Goal: Task Accomplishment & Management: Manage account settings

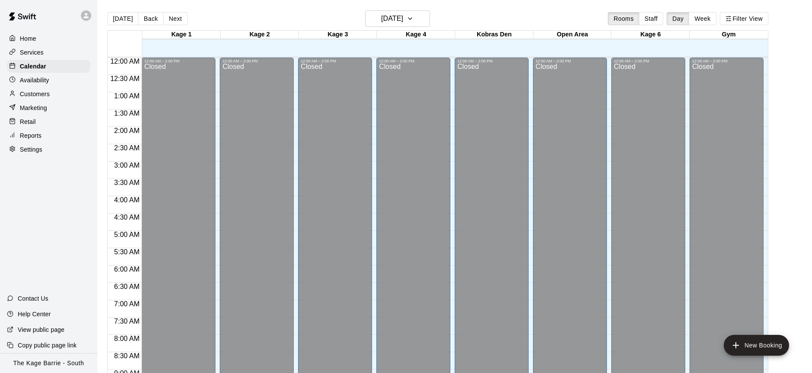
scroll to position [478, 0]
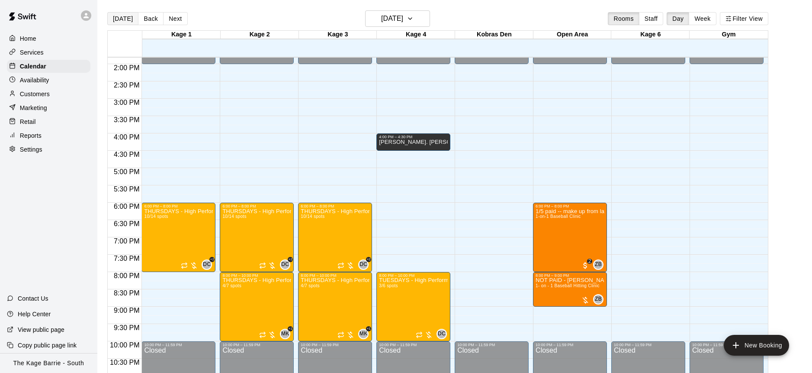
click at [125, 20] on button "[DATE]" at bounding box center [122, 18] width 31 height 13
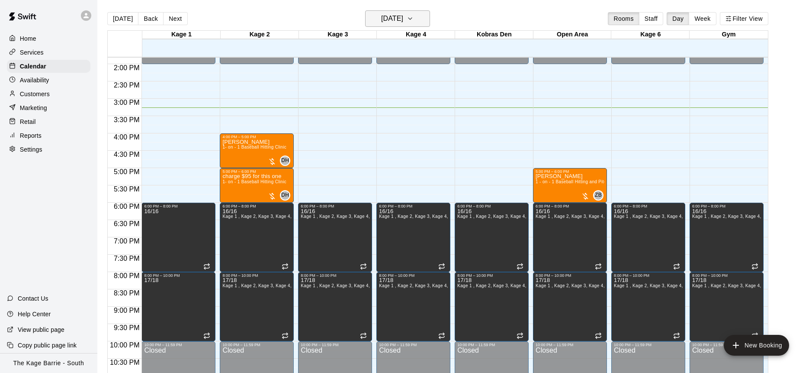
click at [427, 20] on button "[DATE]" at bounding box center [397, 18] width 65 height 16
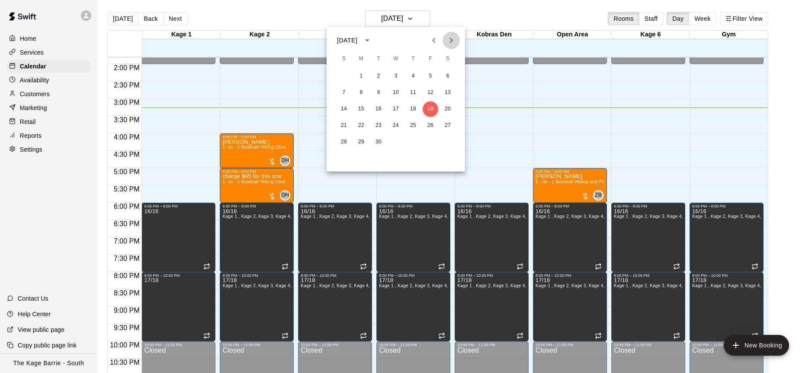
click at [453, 38] on icon "Next month" at bounding box center [451, 40] width 10 height 10
click at [453, 37] on icon "Next month" at bounding box center [451, 40] width 10 height 10
click at [448, 75] on button "1" at bounding box center [448, 76] width 16 height 16
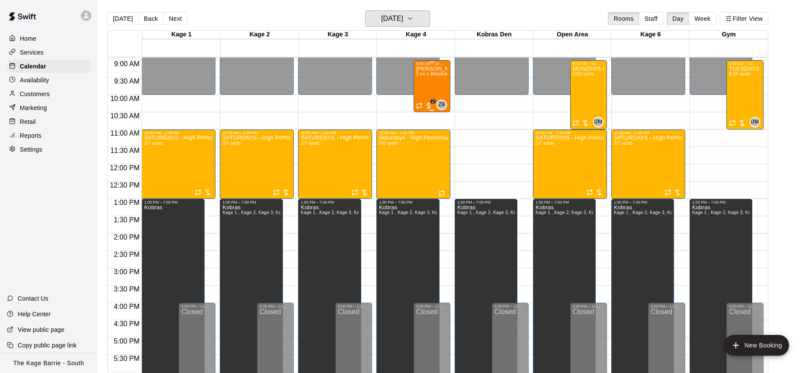
scroll to position [310, 0]
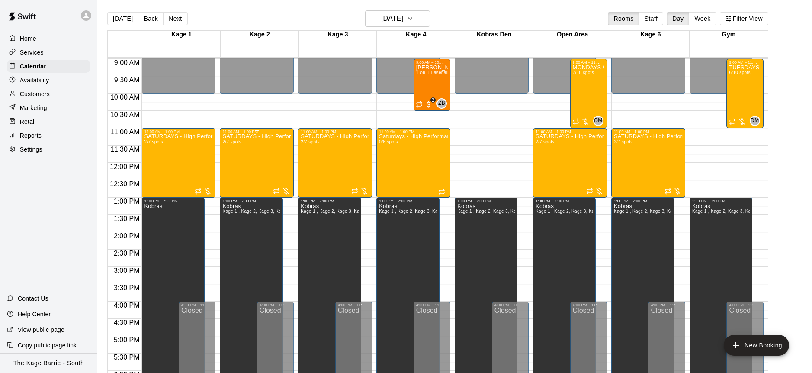
click at [254, 149] on div "SATURDAYS - High Performance Hitting Program - Baseball Program - 12U - 14U 2/7…" at bounding box center [256, 320] width 69 height 373
click at [235, 141] on icon "edit" at bounding box center [231, 143] width 10 height 10
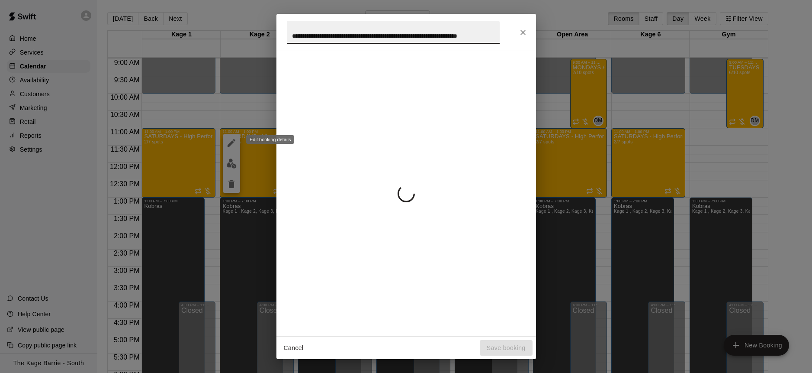
scroll to position [0, 38]
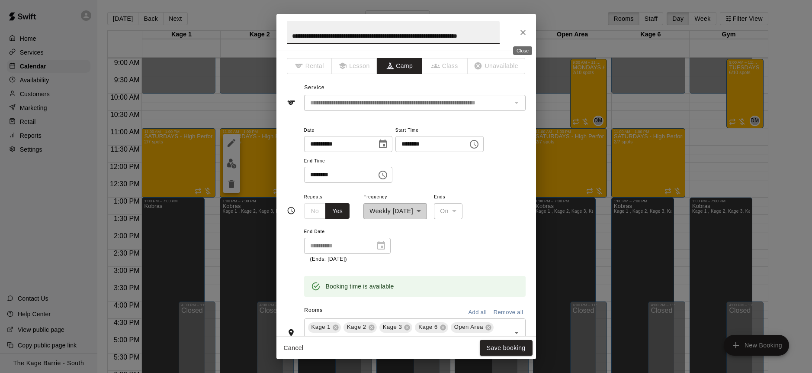
click at [524, 29] on icon "Close" at bounding box center [523, 32] width 9 height 9
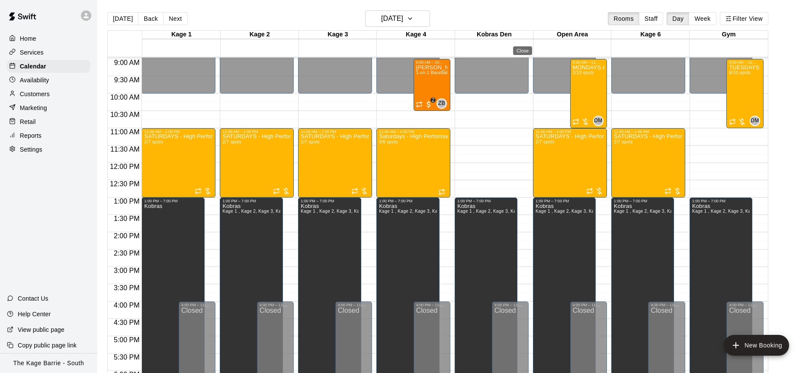
scroll to position [0, 0]
click at [260, 161] on div "SATURDAYS - High Performance Hitting Program - Baseball Program - 12U - 14U 2/7…" at bounding box center [256, 320] width 69 height 373
click at [233, 166] on img "edit" at bounding box center [232, 163] width 10 height 10
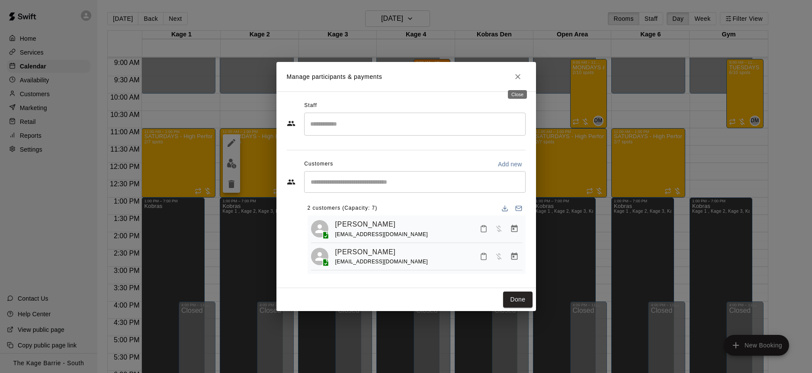
click at [517, 75] on icon "Close" at bounding box center [518, 76] width 9 height 9
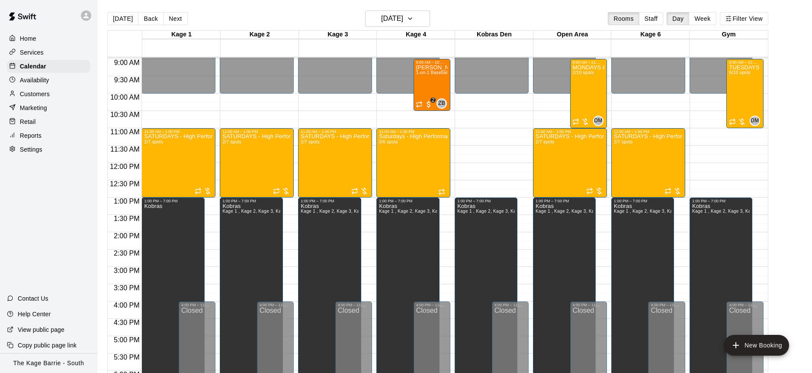
click at [173, 21] on button "Next" at bounding box center [175, 18] width 24 height 13
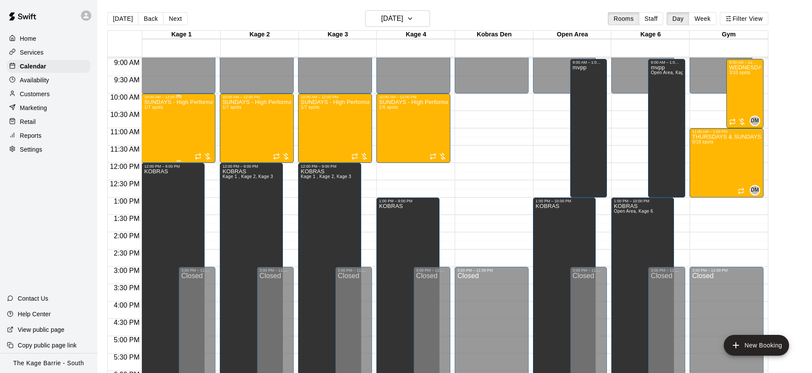
click at [186, 123] on div "SUNDAYS - High Performance Hitting Program - Baseball Program - 15U - 18U 1/7 s…" at bounding box center [178, 285] width 69 height 373
click at [151, 127] on img "edit" at bounding box center [153, 129] width 10 height 10
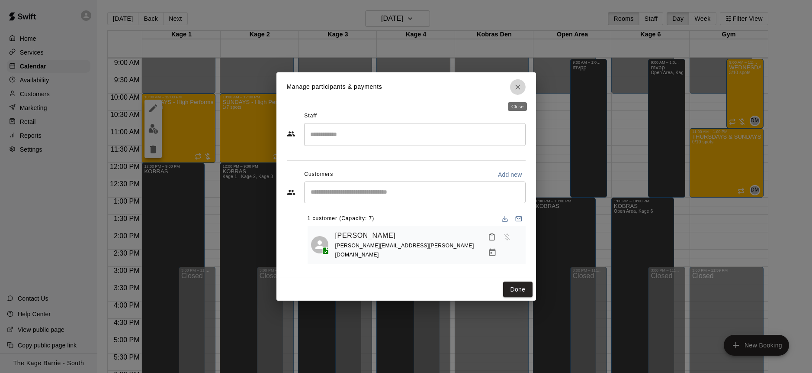
click at [521, 87] on icon "Close" at bounding box center [518, 87] width 9 height 9
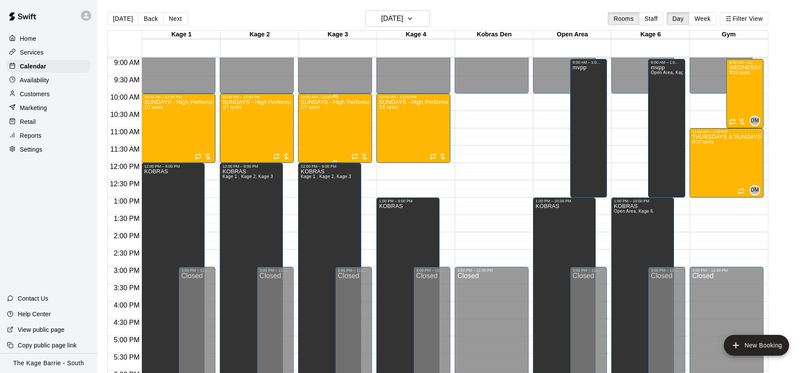
click at [321, 125] on div "SUNDAYS - High Performance Hitting Program - Baseball Program - 15U - 18U 1/7 s…" at bounding box center [335, 285] width 69 height 373
click at [309, 126] on img "edit" at bounding box center [310, 129] width 10 height 10
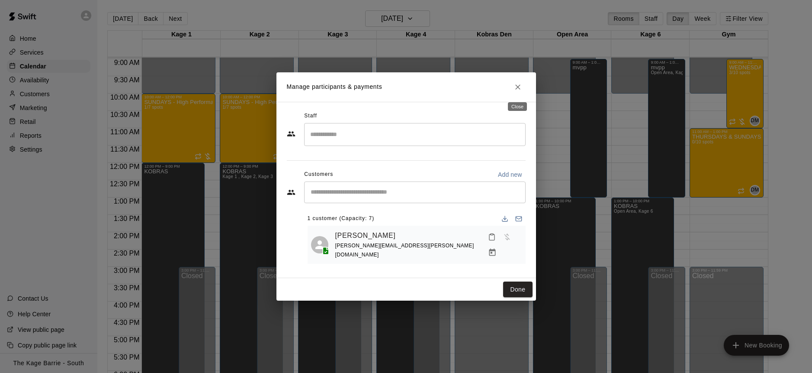
click at [518, 84] on icon "Close" at bounding box center [518, 87] width 9 height 9
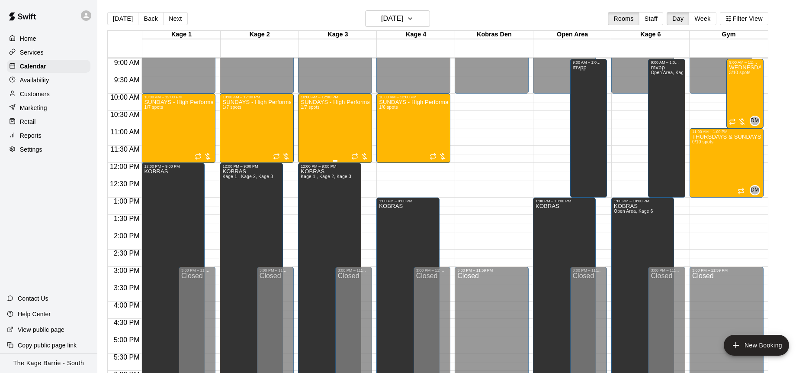
click at [317, 114] on div "SUNDAYS - High Performance Hitting Program - Baseball Program - 15U - 18U 1/7 s…" at bounding box center [335, 285] width 69 height 373
click at [309, 111] on icon "edit" at bounding box center [310, 108] width 10 height 10
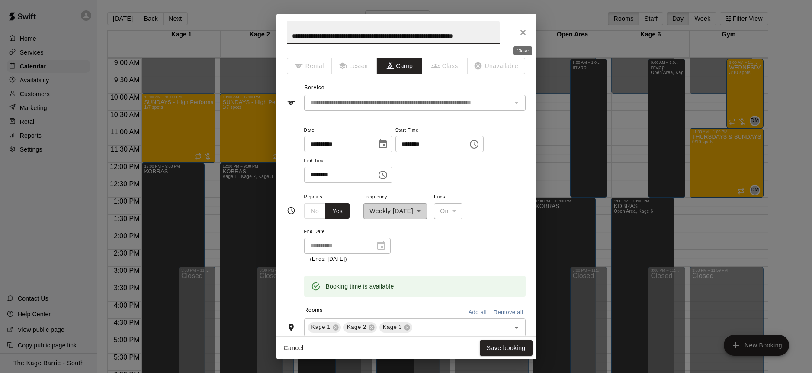
click at [526, 31] on icon "Close" at bounding box center [523, 32] width 9 height 9
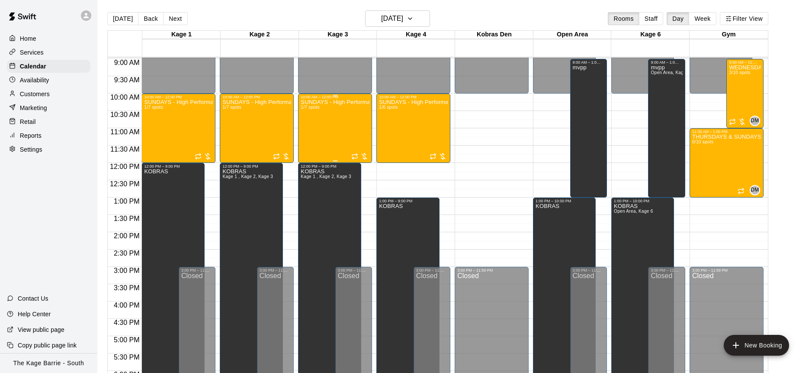
click at [326, 118] on div "SUNDAYS - High Performance Hitting Program - Baseball Program - 15U - 18U 1/7 s…" at bounding box center [335, 285] width 69 height 373
click at [312, 124] on img "edit" at bounding box center [310, 129] width 10 height 10
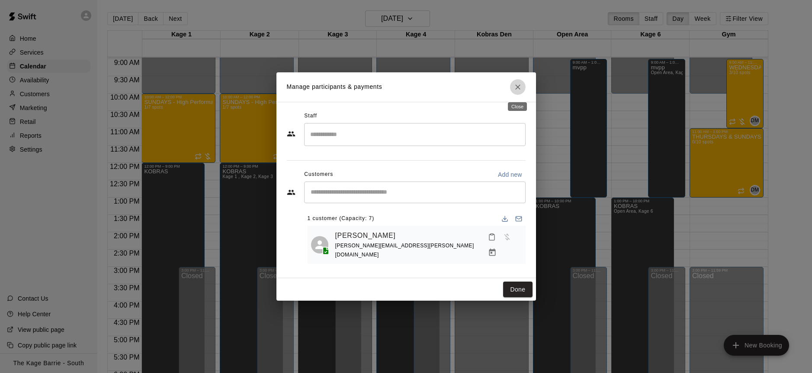
click at [521, 90] on icon "Close" at bounding box center [518, 87] width 9 height 9
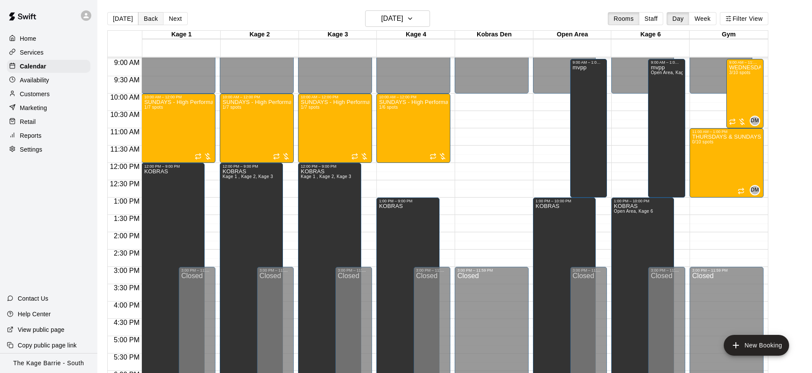
click at [151, 20] on button "Back" at bounding box center [151, 18] width 26 height 13
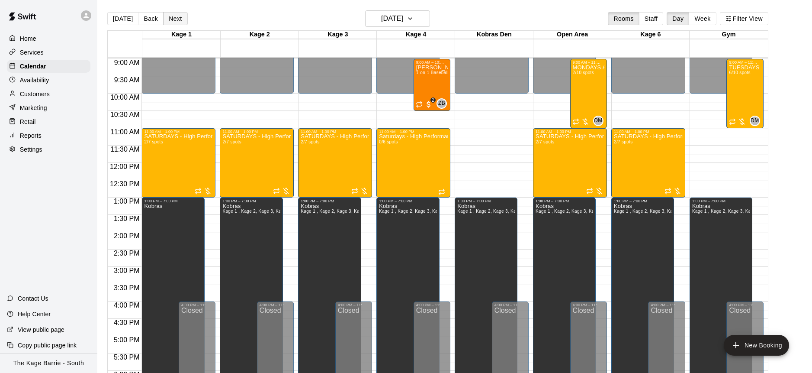
click at [175, 20] on button "Next" at bounding box center [175, 18] width 24 height 13
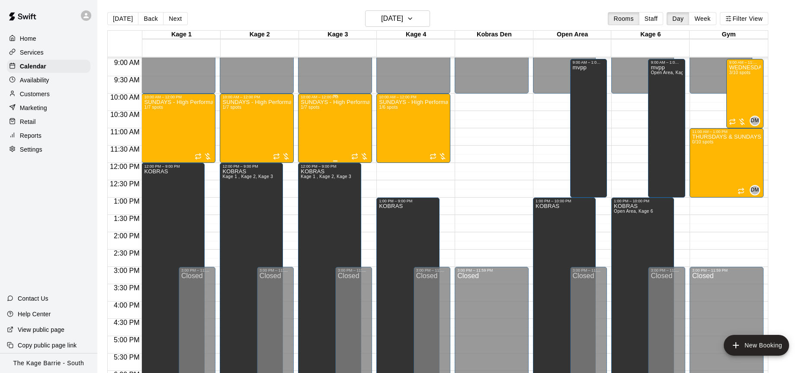
click at [331, 126] on div "SUNDAYS - High Performance Hitting Program - Baseball Program - 15U - 18U 1/7 s…" at bounding box center [335, 285] width 69 height 373
click at [308, 129] on img "edit" at bounding box center [310, 129] width 10 height 10
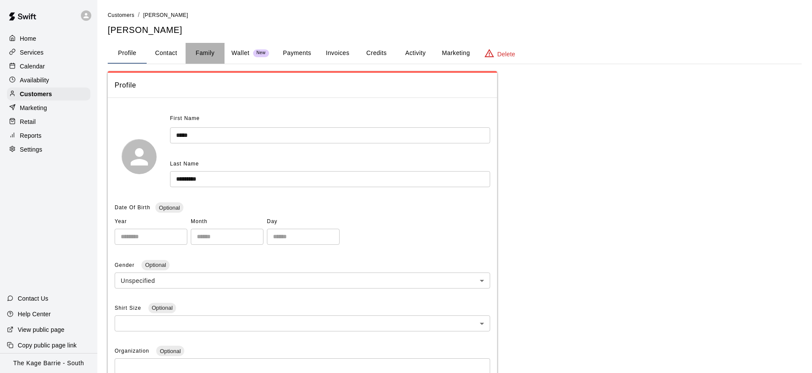
click at [205, 51] on button "Family" at bounding box center [205, 53] width 39 height 21
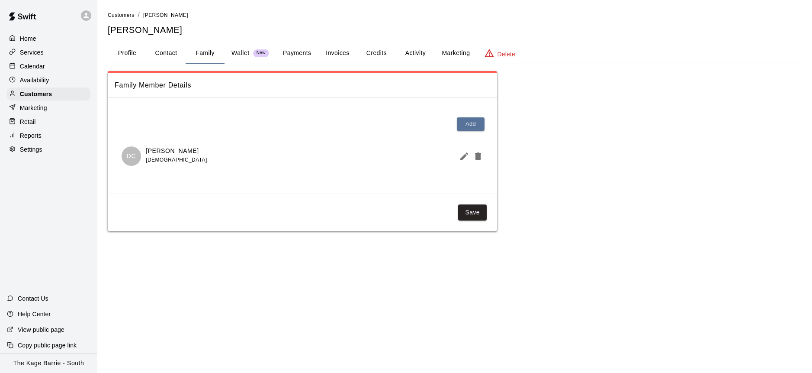
click at [52, 63] on div "Calendar" at bounding box center [49, 66] width 84 height 13
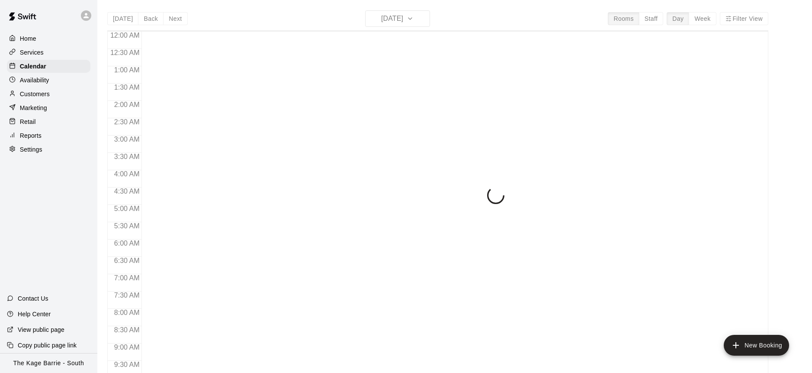
scroll to position [480, 0]
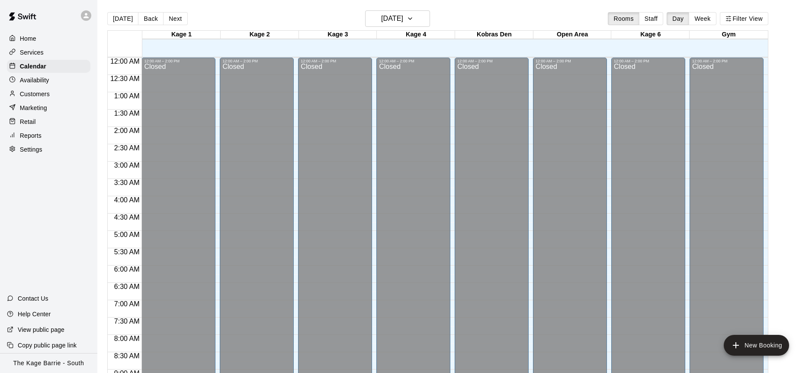
scroll to position [506, 0]
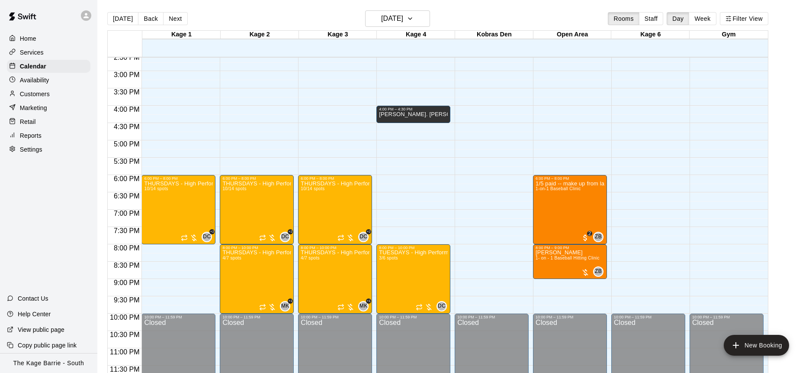
drag, startPoint x: 119, startPoint y: 21, endPoint x: 129, endPoint y: 22, distance: 10.0
click at [119, 21] on button "[DATE]" at bounding box center [122, 18] width 31 height 13
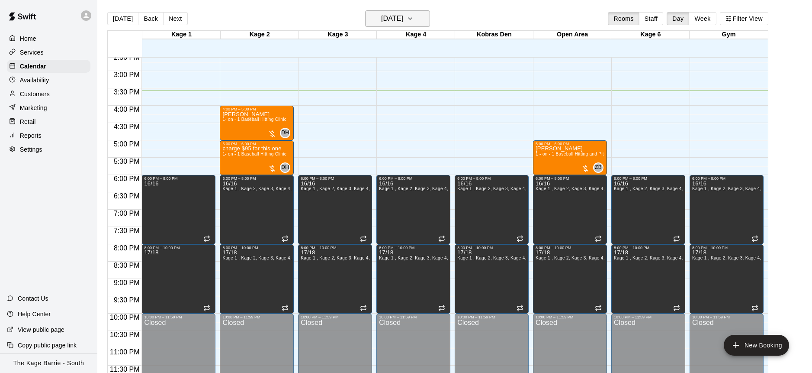
click at [413, 18] on button "[DATE]" at bounding box center [397, 18] width 65 height 16
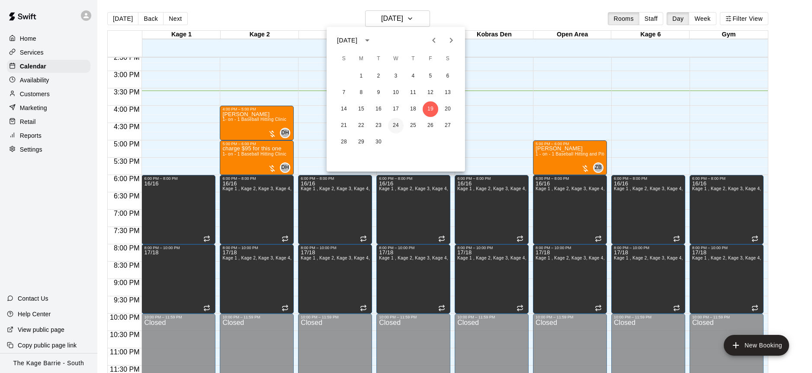
click at [395, 122] on button "24" at bounding box center [396, 126] width 16 height 16
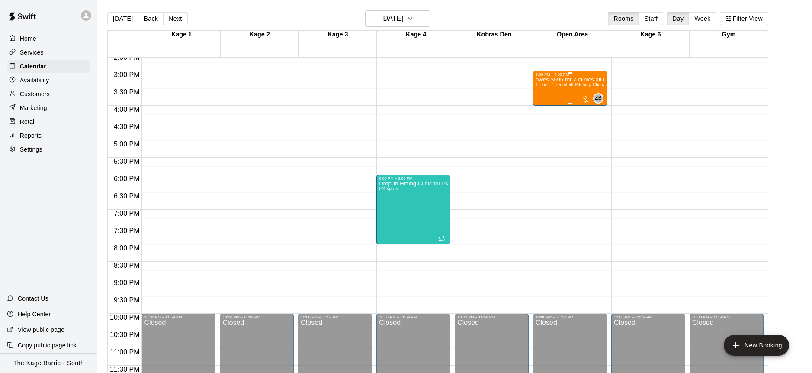
click at [565, 85] on span "1 - on - 1 Baseball Pitching Clinic" at bounding box center [570, 84] width 68 height 5
click at [546, 87] on icon "edit" at bounding box center [544, 91] width 10 height 10
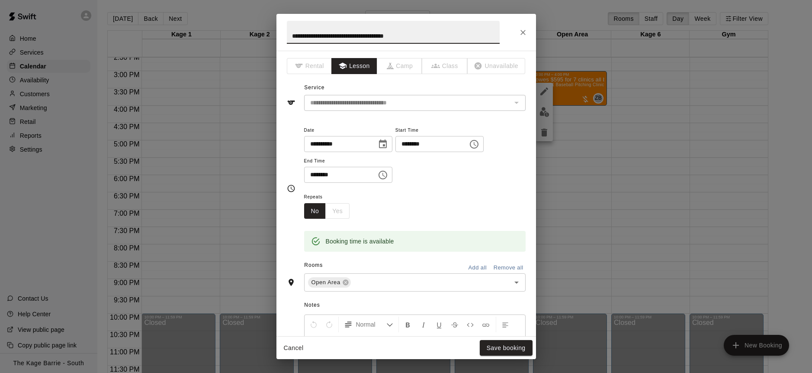
click at [317, 37] on input "**********" at bounding box center [393, 32] width 213 height 23
click at [318, 37] on input "**********" at bounding box center [393, 32] width 213 height 23
click at [338, 35] on input "**********" at bounding box center [393, 32] width 213 height 23
type input "**********"
click at [515, 347] on button "Save booking" at bounding box center [506, 348] width 53 height 16
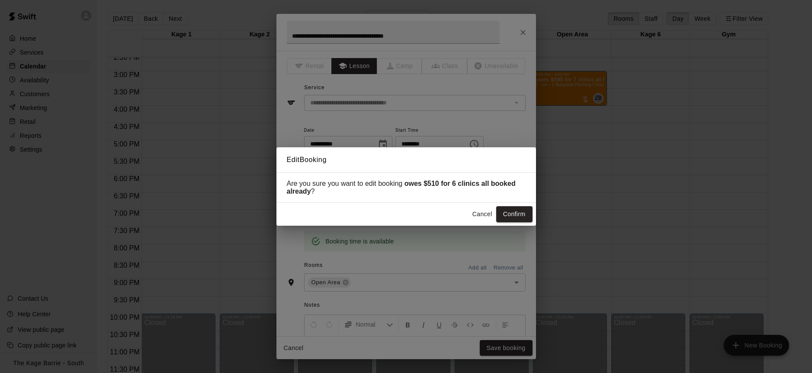
click at [513, 217] on button "Confirm" at bounding box center [514, 214] width 36 height 16
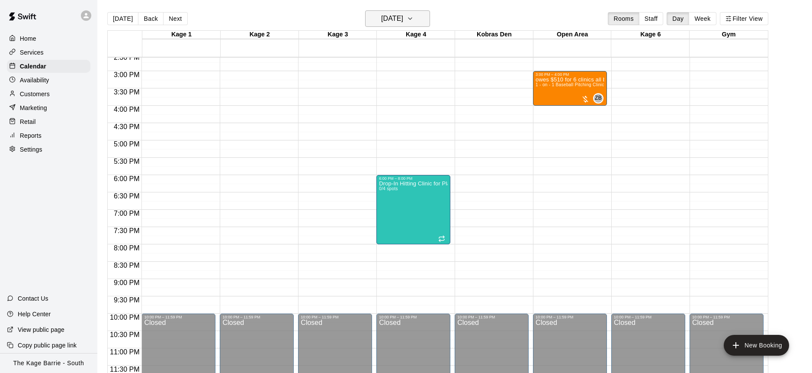
click at [403, 16] on h6 "Wednesday Sep 24" at bounding box center [392, 19] width 22 height 12
click at [448, 36] on icon "Next month" at bounding box center [451, 40] width 10 height 10
click at [452, 39] on icon "Next month" at bounding box center [451, 40] width 10 height 10
click at [399, 94] on button "5" at bounding box center [396, 93] width 16 height 16
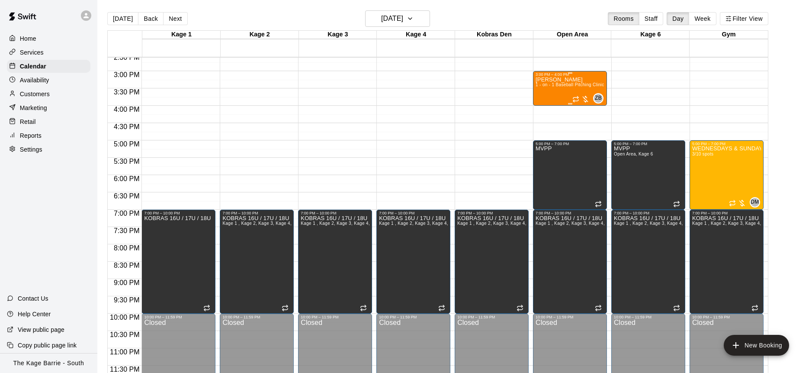
click at [571, 88] on div "Micah Burton 1 - on - 1 Baseball Pitching Clinic" at bounding box center [570, 263] width 68 height 373
click at [546, 123] on icon "delete" at bounding box center [544, 127] width 10 height 10
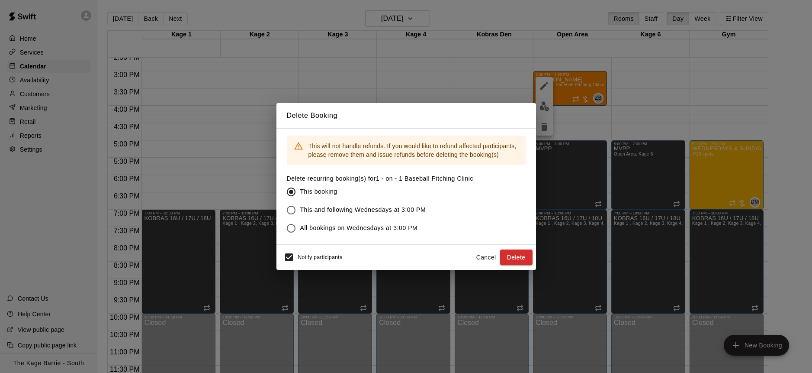
click at [520, 253] on button "Delete" at bounding box center [516, 257] width 32 height 16
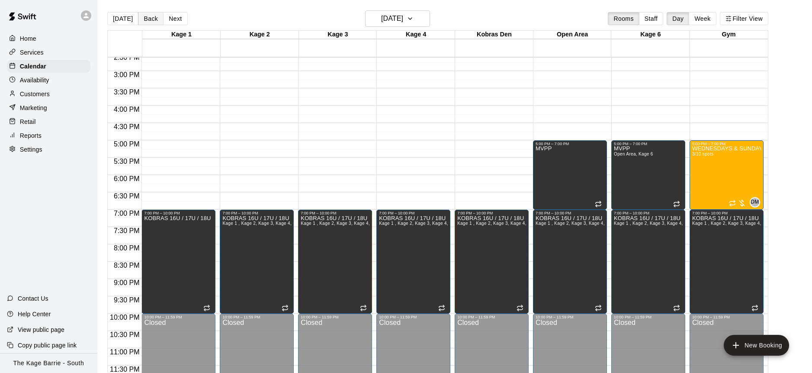
click at [149, 20] on button "Back" at bounding box center [151, 18] width 26 height 13
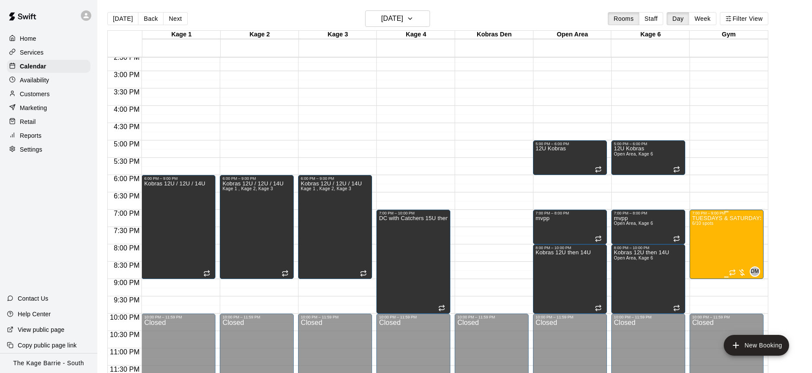
click at [698, 243] on img "edit" at bounding box center [701, 245] width 10 height 10
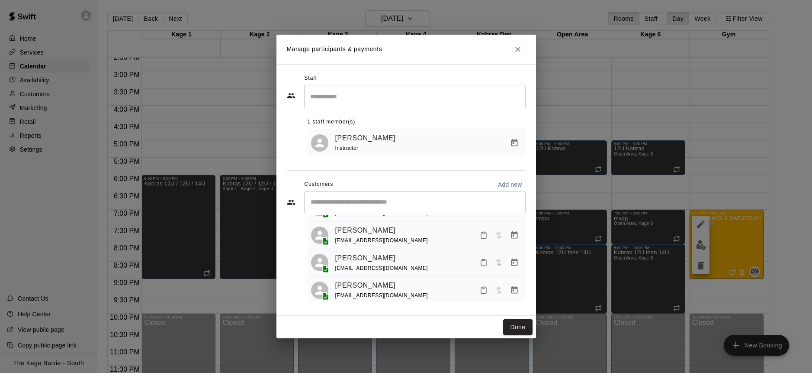
scroll to position [0, 0]
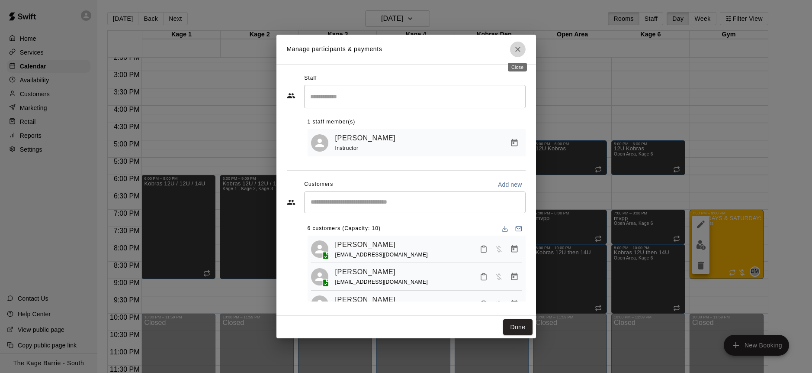
click at [519, 51] on icon "Close" at bounding box center [518, 49] width 9 height 9
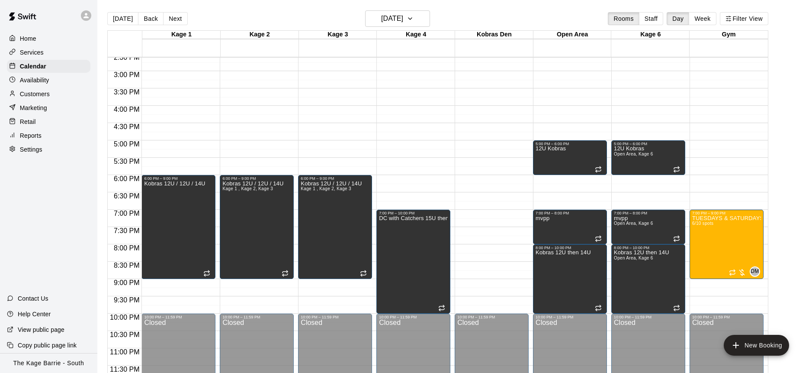
click at [155, 19] on button "Back" at bounding box center [151, 18] width 26 height 13
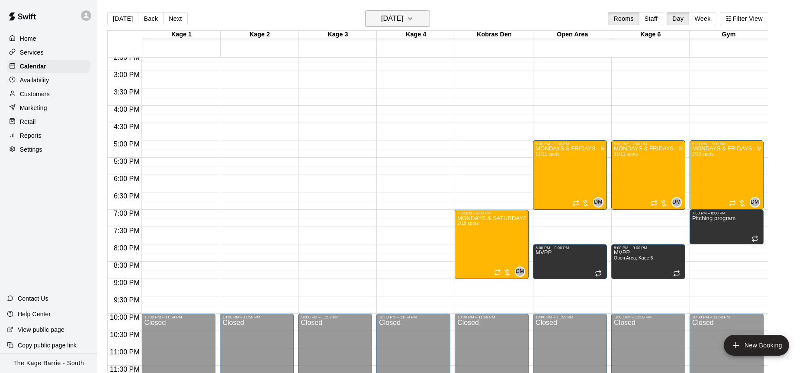
click at [418, 20] on button "Monday Nov 03" at bounding box center [397, 18] width 65 height 16
click at [746, 19] on div at bounding box center [406, 186] width 812 height 373
click at [747, 19] on button "Filter View" at bounding box center [744, 18] width 48 height 13
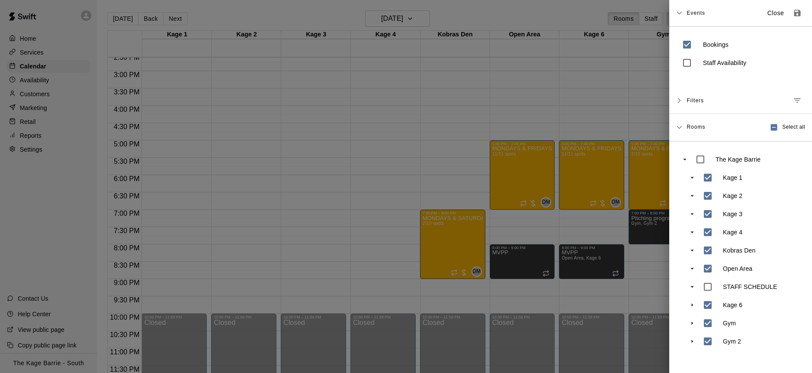
click at [419, 142] on div at bounding box center [406, 186] width 812 height 373
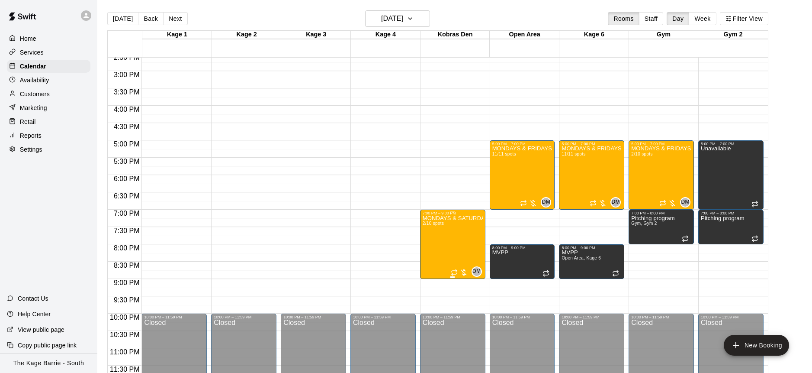
click at [434, 246] on img "edit" at bounding box center [432, 245] width 10 height 10
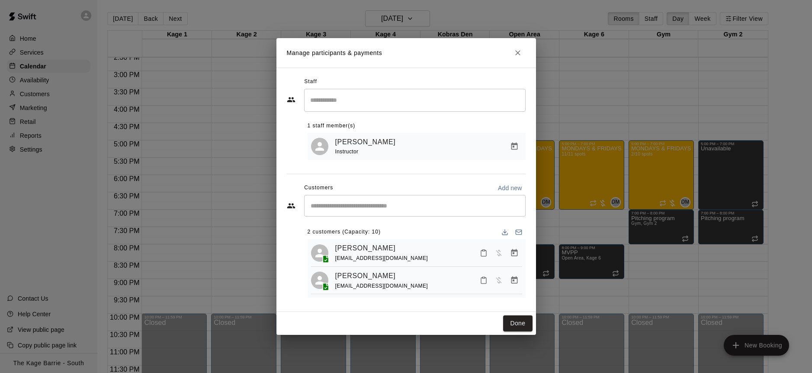
click at [518, 54] on icon "Close" at bounding box center [518, 52] width 9 height 9
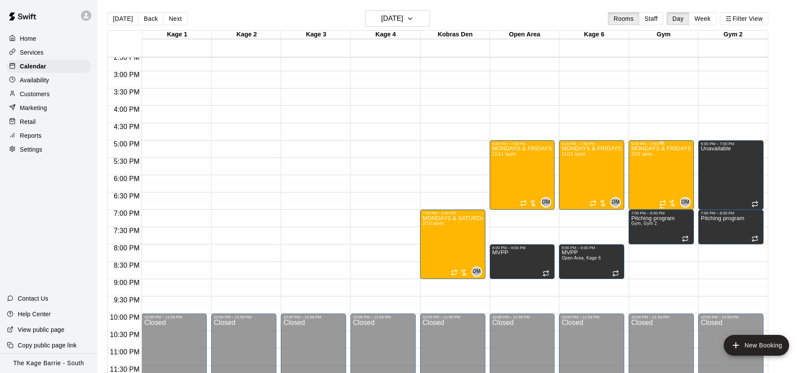
click at [651, 167] on div "MONDAYS & FRIDAYS - Max Velocity Pitching Program - 14U - 15U 2/10 spots" at bounding box center [661, 332] width 60 height 373
click at [646, 177] on button "edit" at bounding box center [639, 175] width 17 height 17
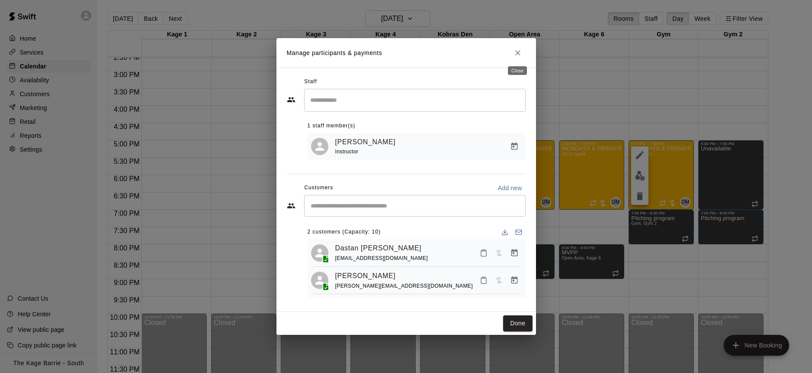
click at [519, 54] on icon "Close" at bounding box center [518, 52] width 9 height 9
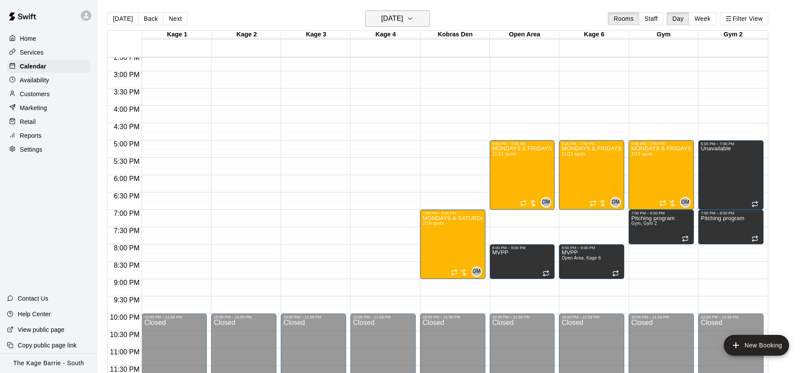
click at [414, 19] on icon "button" at bounding box center [410, 18] width 7 height 10
click at [416, 92] on button "6" at bounding box center [413, 93] width 16 height 16
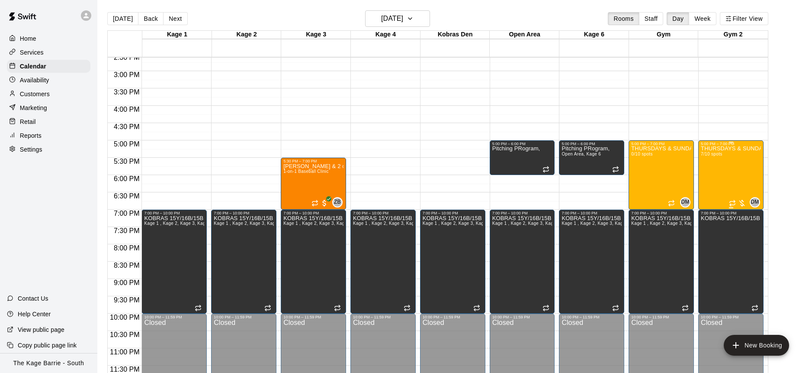
click at [726, 172] on div "THURSDAYS & SUNDAYS - Max Velocity Pitching Program - 16U - 18U 7/10 spots" at bounding box center [731, 332] width 60 height 373
click at [712, 176] on img "edit" at bounding box center [710, 175] width 10 height 10
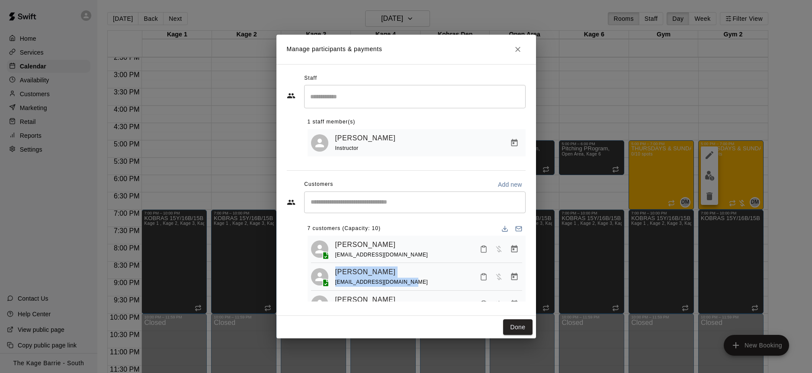
drag, startPoint x: 410, startPoint y: 285, endPoint x: 332, endPoint y: 275, distance: 78.9
click at [332, 275] on div "Chris Tate amber.smith22@hotmail.com" at bounding box center [416, 276] width 211 height 20
copy div "Chris Tate amber.smith22@hotmail.com"
click at [518, 50] on icon "Close" at bounding box center [517, 49] width 5 height 5
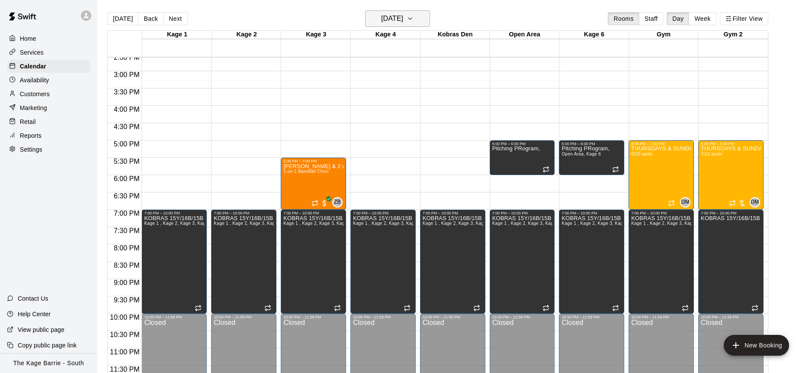
click at [414, 21] on icon "button" at bounding box center [410, 18] width 7 height 10
click at [437, 41] on icon "Previous month" at bounding box center [434, 40] width 10 height 10
click at [432, 38] on icon "Previous month" at bounding box center [434, 40] width 10 height 10
click at [380, 122] on button "23" at bounding box center [379, 126] width 16 height 16
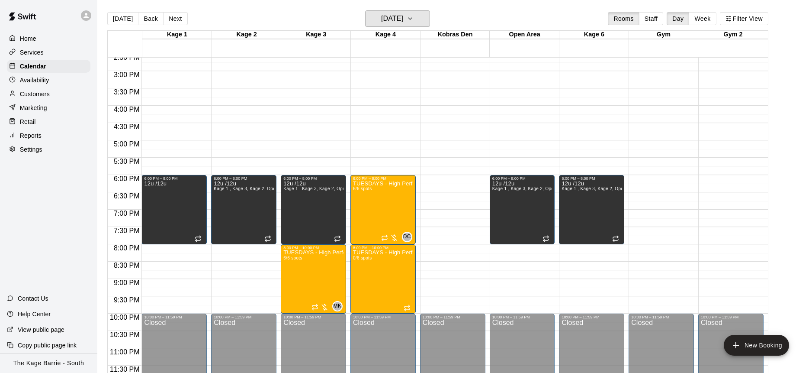
scroll to position [14, 0]
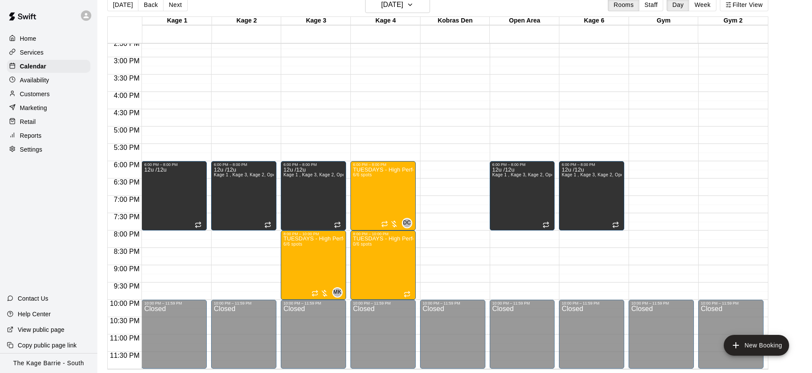
click at [37, 52] on p "Services" at bounding box center [32, 52] width 24 height 9
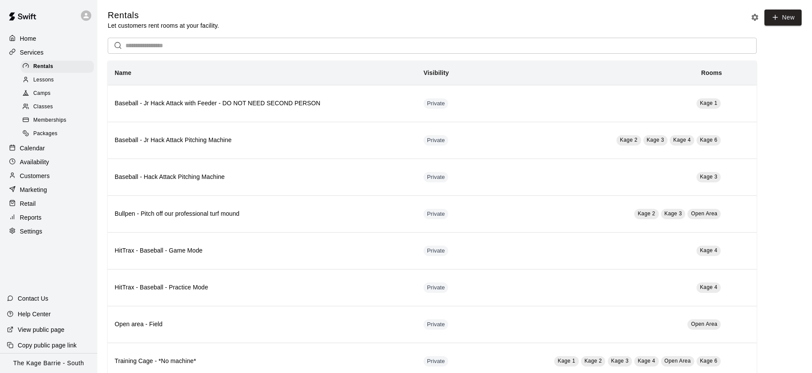
click at [55, 103] on div "Classes" at bounding box center [57, 107] width 73 height 12
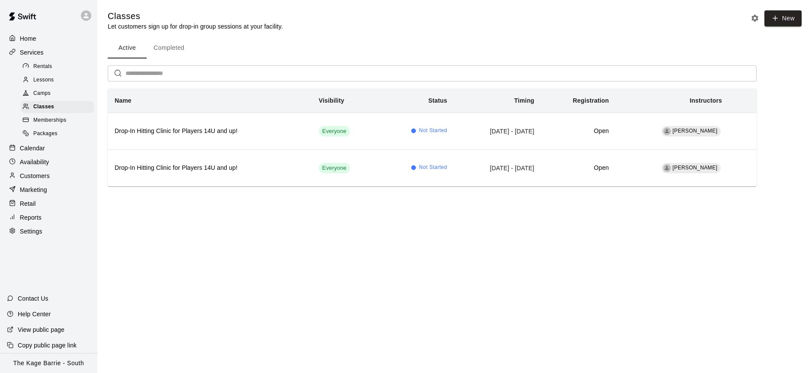
click at [57, 92] on div "Camps" at bounding box center [57, 93] width 73 height 12
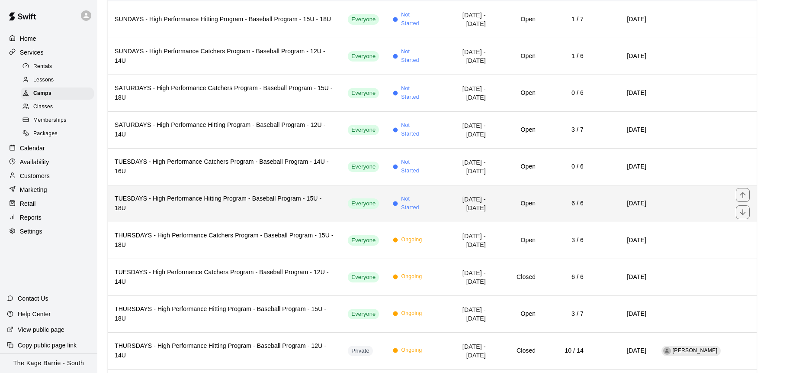
scroll to position [125, 0]
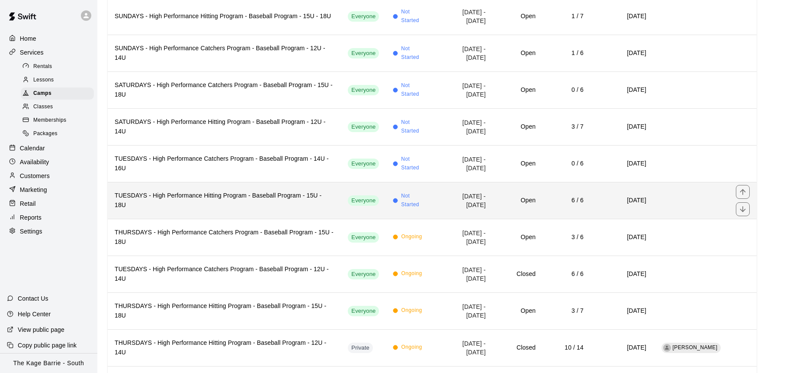
click at [283, 197] on h6 "TUESDAYS - High Performance Hitting Program - Baseball Program - 15U - 18U" at bounding box center [224, 200] width 219 height 19
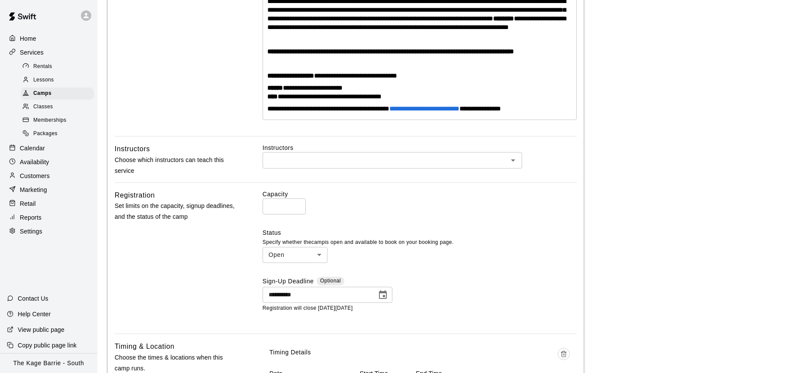
scroll to position [241, 0]
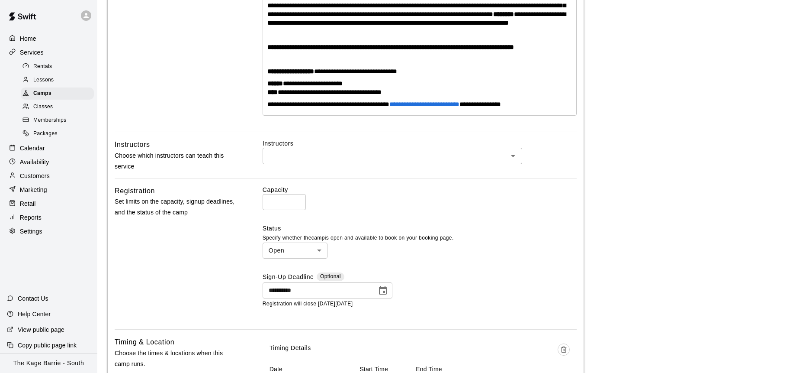
click at [296, 209] on input "*" at bounding box center [284, 202] width 43 height 16
type input "*"
click at [296, 209] on input "*" at bounding box center [284, 202] width 43 height 16
click at [381, 206] on div "Capacity * ​" at bounding box center [420, 197] width 314 height 25
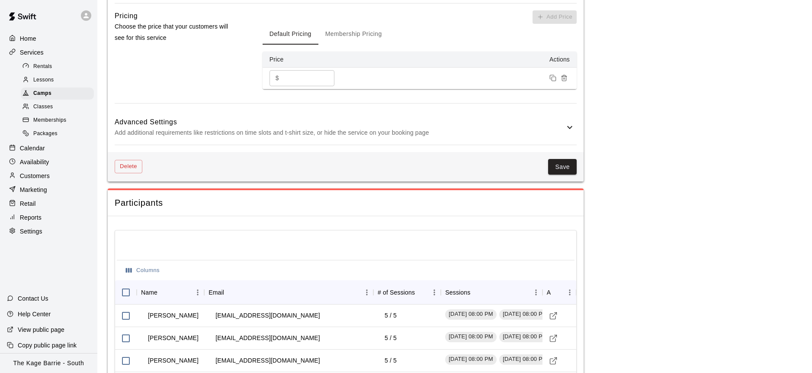
scroll to position [862, 0]
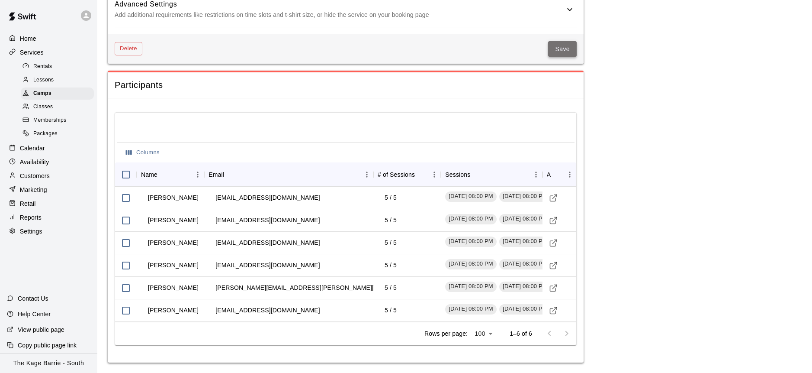
click at [565, 53] on button "Save" at bounding box center [562, 49] width 29 height 16
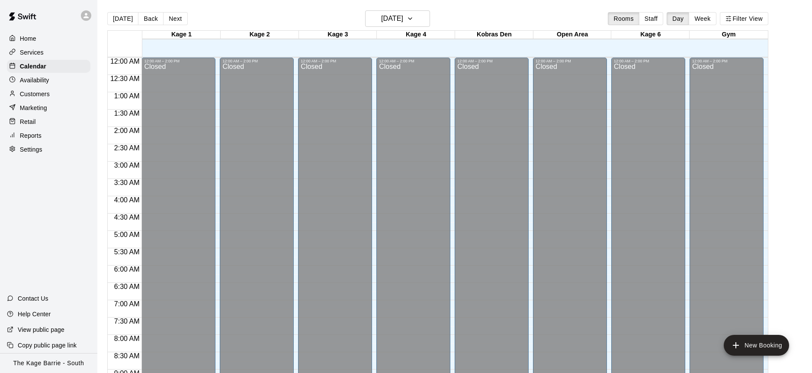
scroll to position [480, 0]
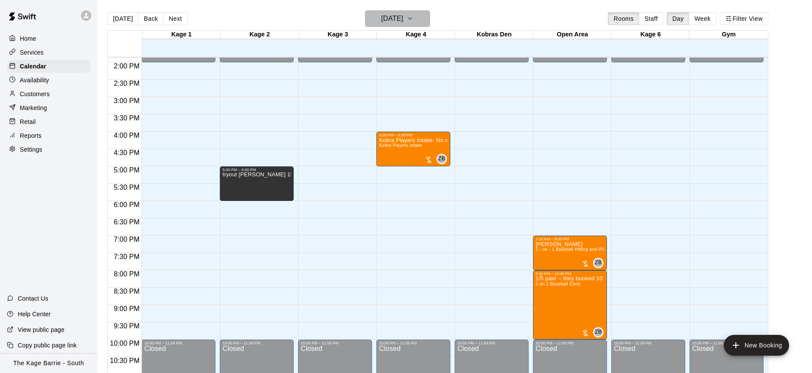
click at [414, 19] on icon "button" at bounding box center [410, 18] width 7 height 10
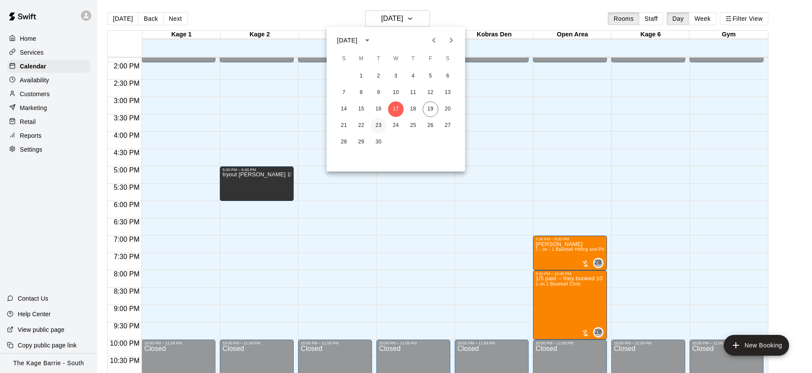
click at [379, 121] on button "23" at bounding box center [379, 126] width 16 height 16
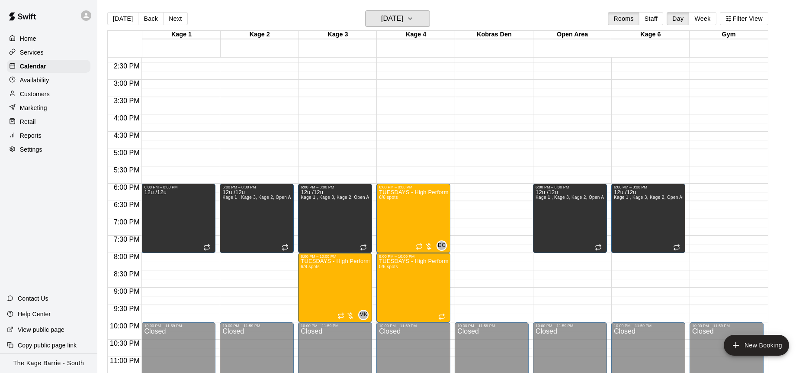
scroll to position [506, 0]
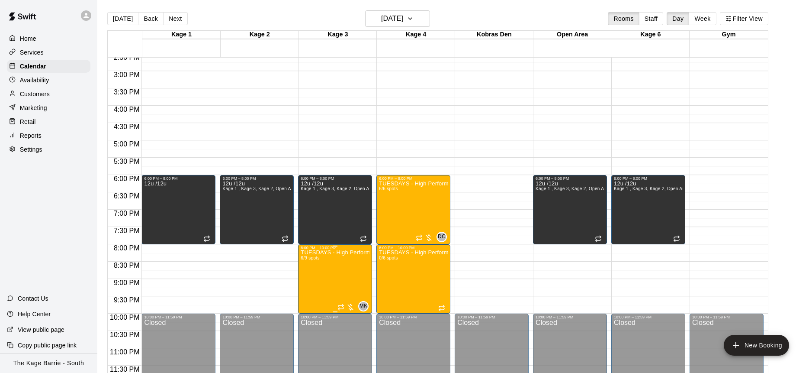
click at [311, 259] on icon "edit" at bounding box center [310, 259] width 10 height 10
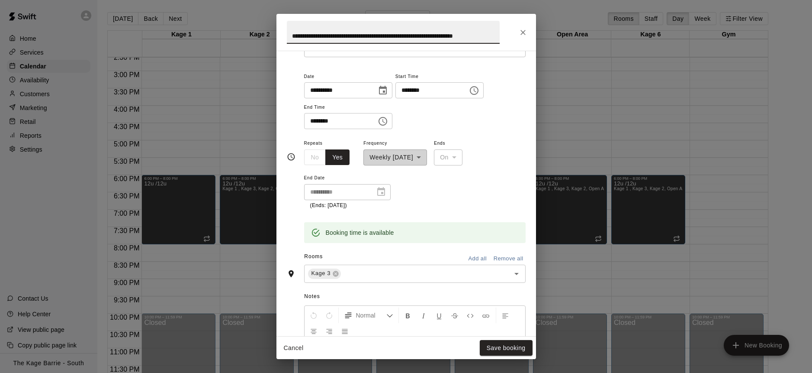
scroll to position [77, 0]
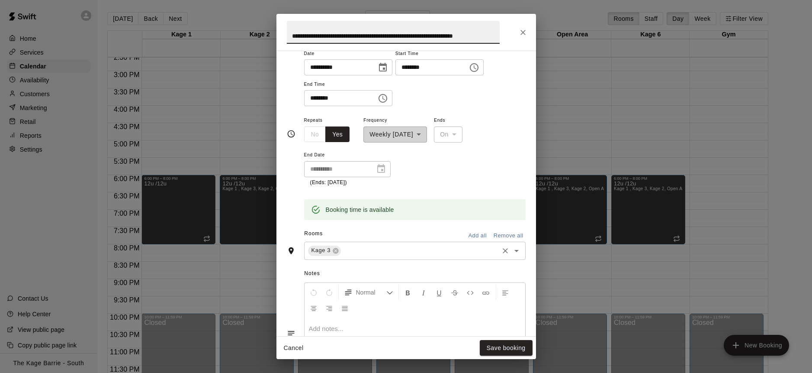
click at [379, 249] on input "text" at bounding box center [419, 250] width 155 height 11
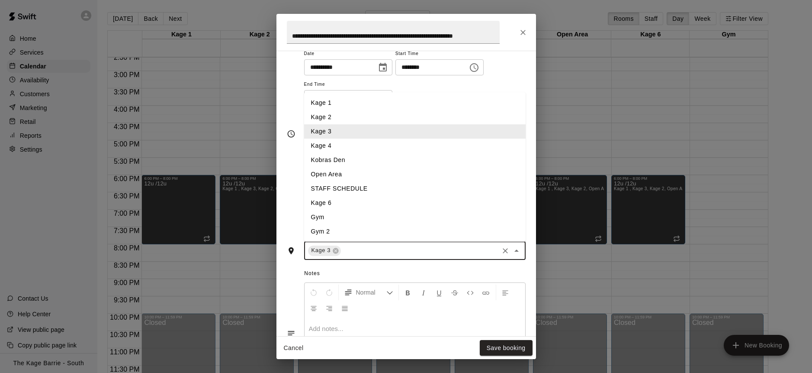
type input "*"
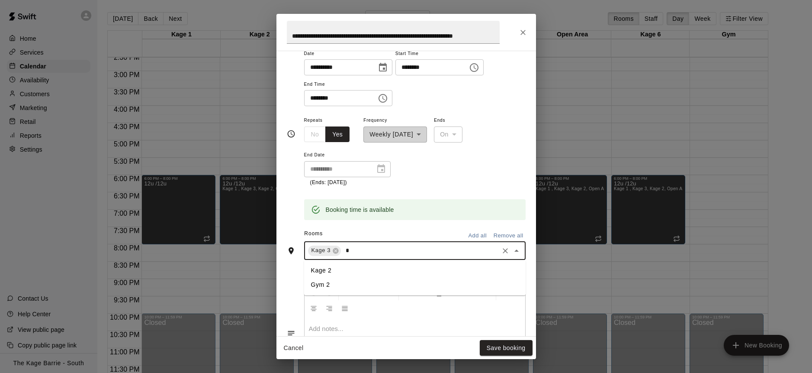
click at [375, 266] on li "Kage 2" at bounding box center [415, 270] width 222 height 14
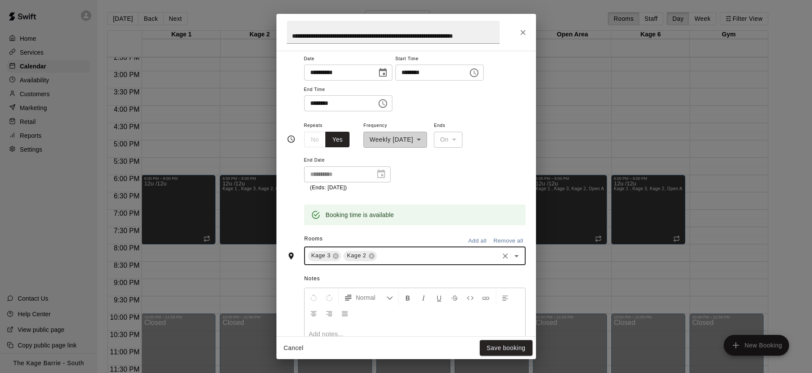
scroll to position [77, 0]
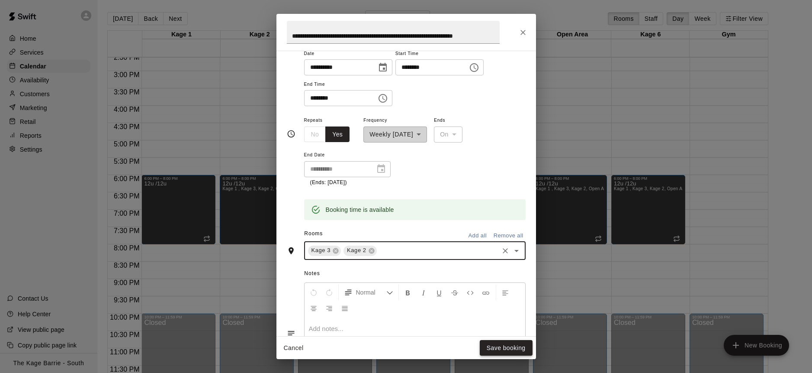
click at [514, 347] on button "Save booking" at bounding box center [506, 348] width 53 height 16
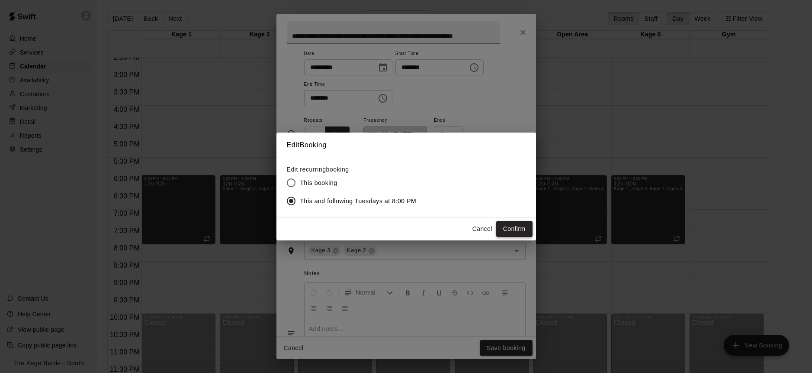
click at [521, 227] on button "Confirm" at bounding box center [514, 229] width 36 height 16
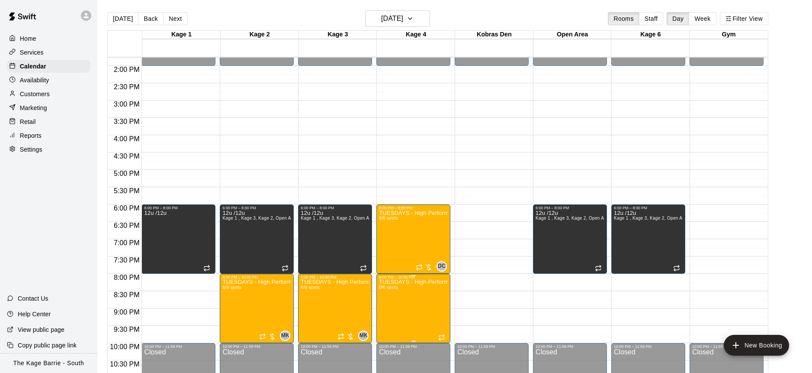
scroll to position [506, 0]
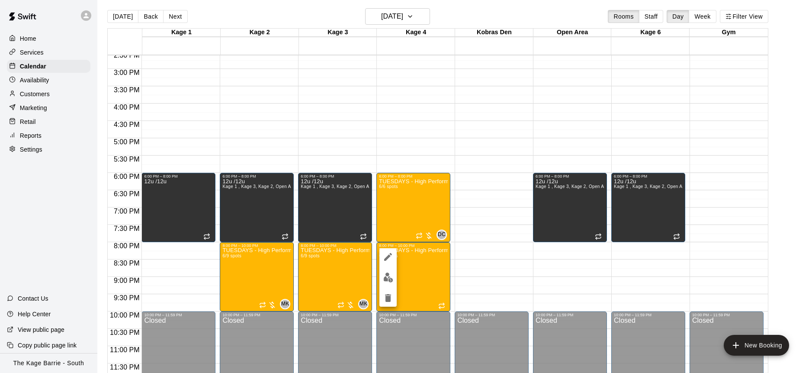
click at [322, 276] on div at bounding box center [406, 186] width 812 height 373
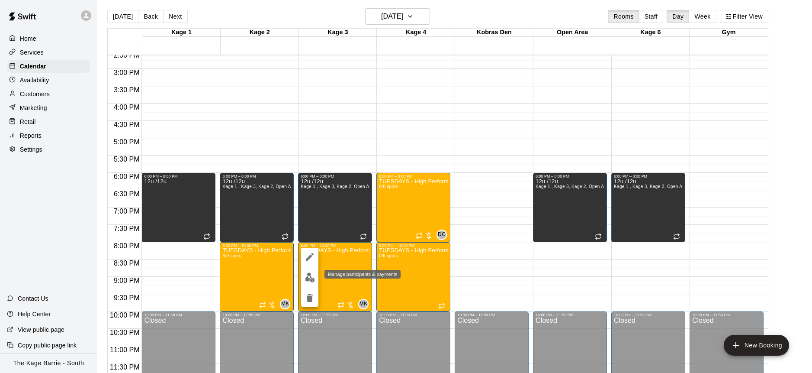
click at [311, 276] on img "edit" at bounding box center [310, 277] width 10 height 10
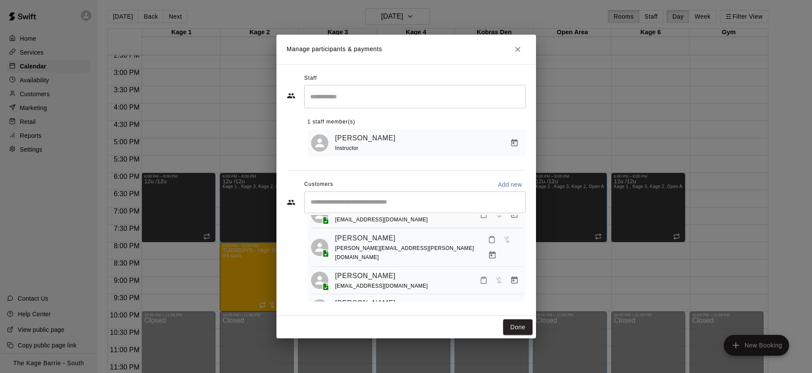
scroll to position [56, 0]
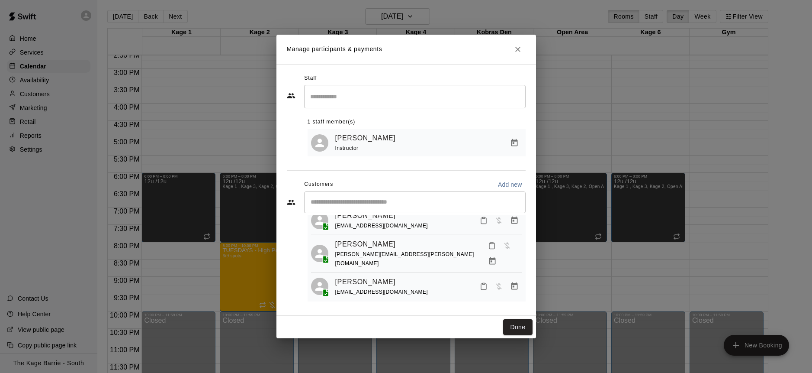
click at [514, 51] on icon "Close" at bounding box center [518, 49] width 9 height 9
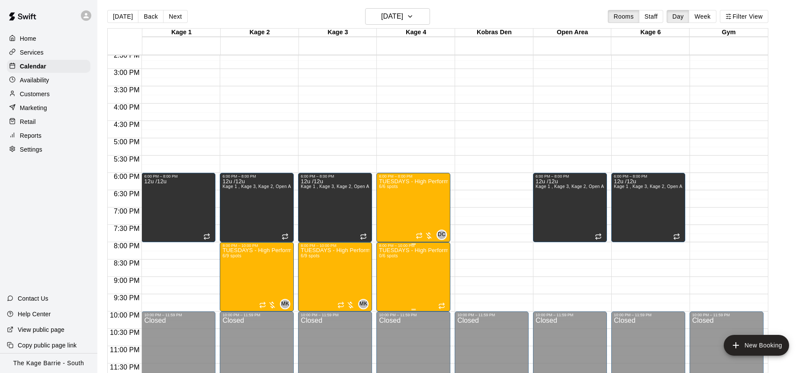
click at [387, 293] on icon "delete" at bounding box center [388, 298] width 10 height 10
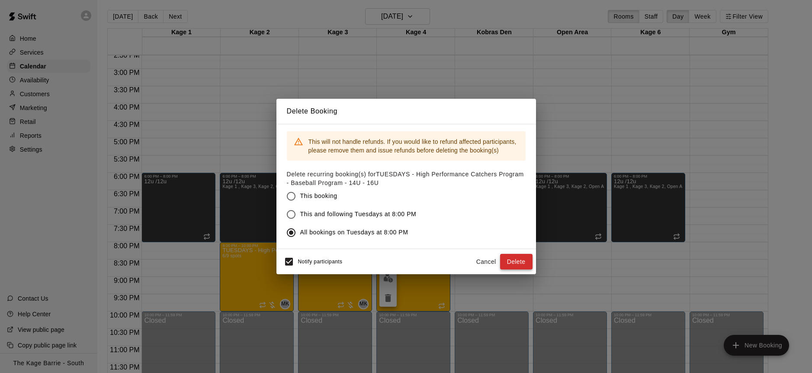
click at [517, 262] on button "Delete" at bounding box center [516, 262] width 32 height 16
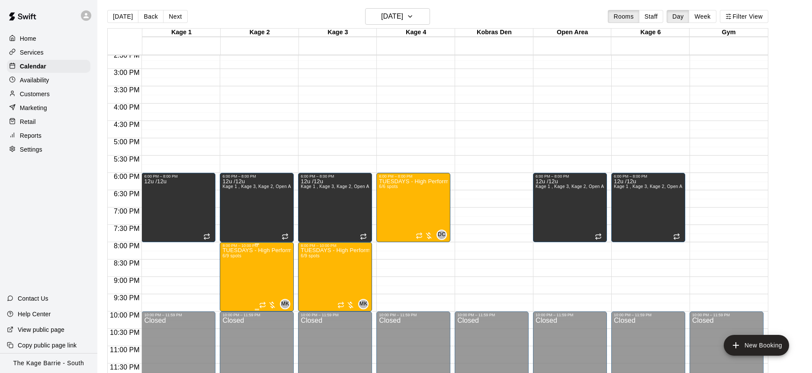
click at [236, 272] on img "edit" at bounding box center [232, 277] width 10 height 10
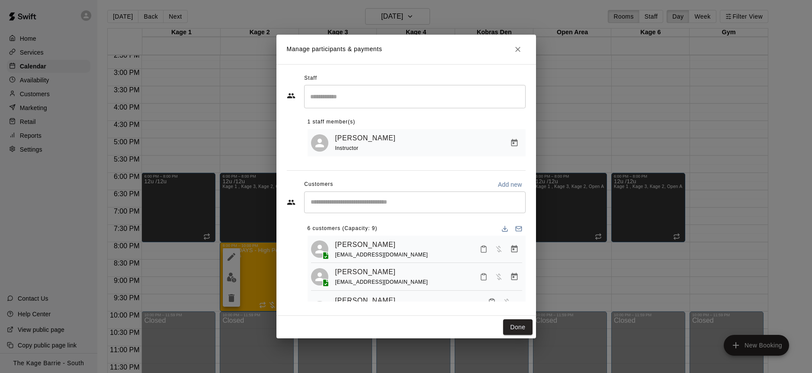
click at [367, 100] on input "Search staff" at bounding box center [415, 96] width 214 height 15
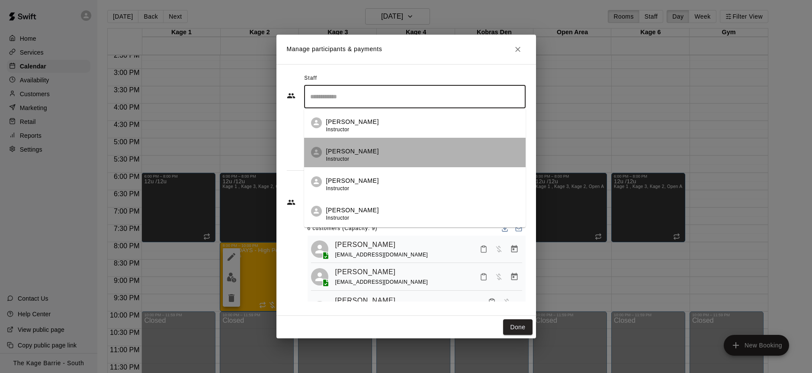
click at [404, 154] on div "Dionysius Chialtas Instructor" at bounding box center [422, 155] width 193 height 17
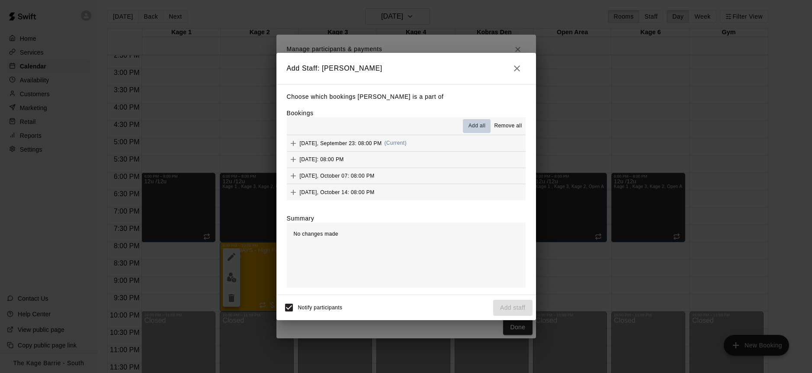
click at [479, 124] on span "Add all" at bounding box center [477, 126] width 17 height 9
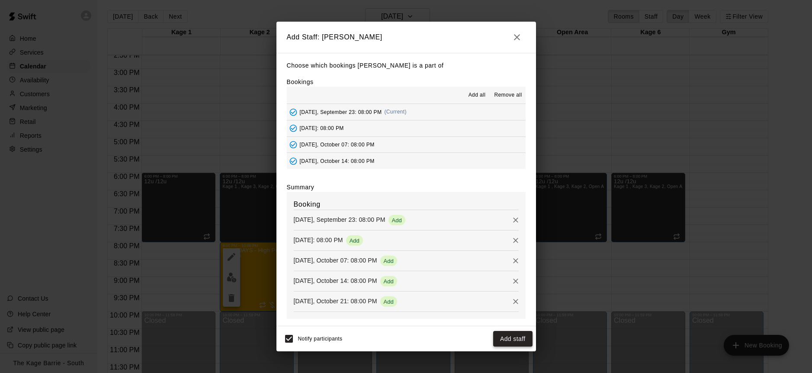
click at [516, 339] on button "Add staff" at bounding box center [512, 339] width 39 height 16
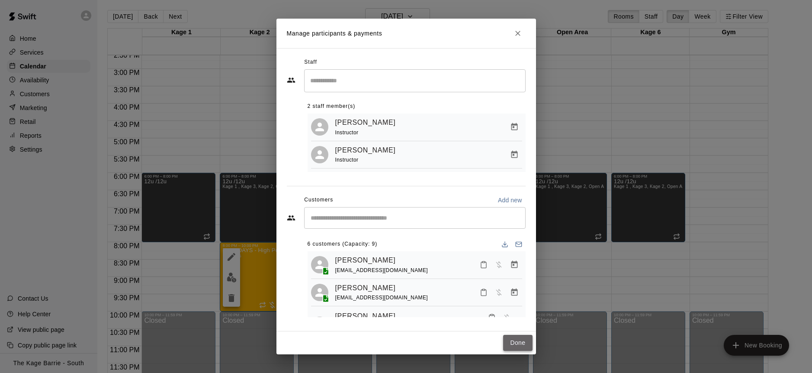
click at [522, 343] on button "Done" at bounding box center [517, 342] width 29 height 16
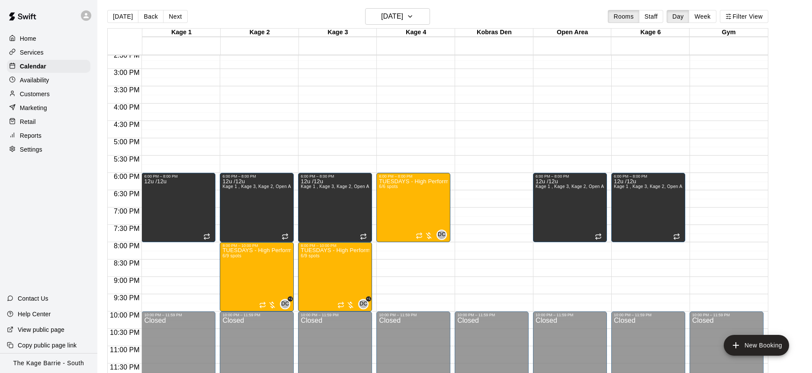
click at [123, 16] on button "[DATE]" at bounding box center [122, 16] width 31 height 13
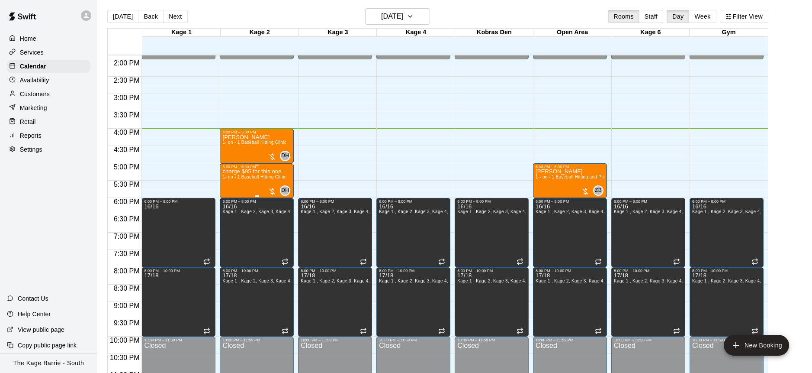
scroll to position [480, 0]
click at [42, 96] on p "Customers" at bounding box center [35, 94] width 30 height 9
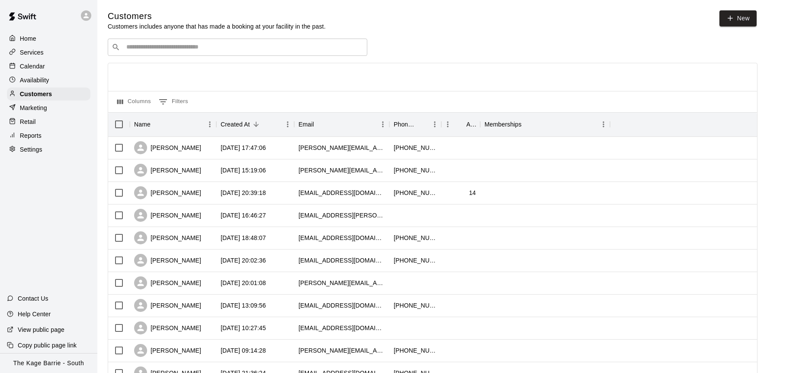
click at [200, 51] on input "Search customers by name or email" at bounding box center [244, 47] width 240 height 9
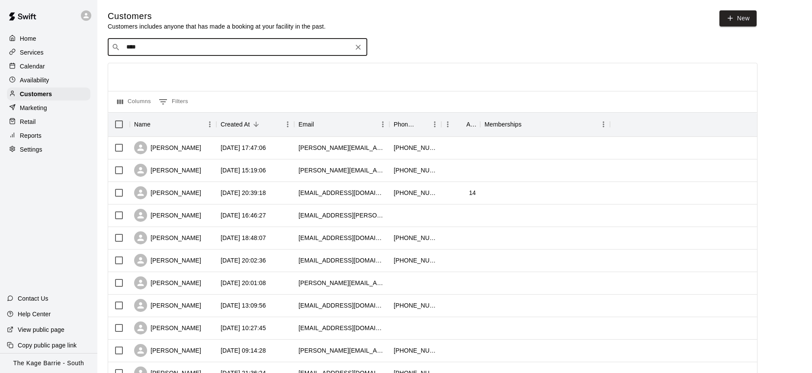
drag, startPoint x: 166, startPoint y: 48, endPoint x: 90, endPoint y: 43, distance: 76.3
click at [90, 43] on div "Home Services Calendar Availability Customers Marketing Retail Reports Settings…" at bounding box center [406, 373] width 812 height 747
type input "*******"
click at [192, 66] on div "Jeff Young youngooer@gmail.com" at bounding box center [246, 70] width 228 height 19
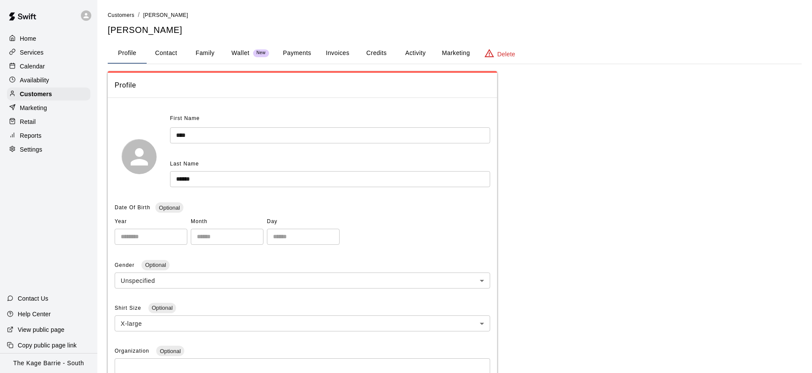
click at [212, 53] on button "Family" at bounding box center [205, 53] width 39 height 21
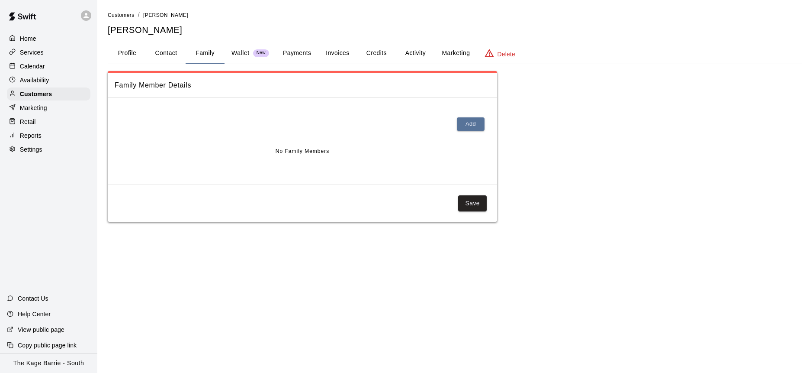
click at [419, 54] on button "Activity" at bounding box center [415, 53] width 39 height 21
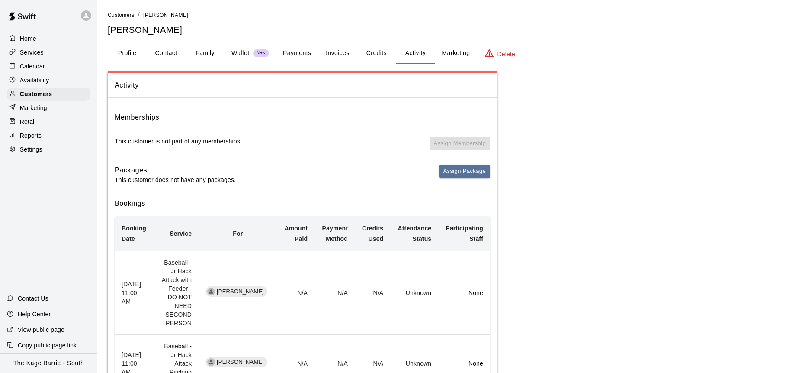
click at [166, 53] on button "Contact" at bounding box center [166, 53] width 39 height 21
select select "**"
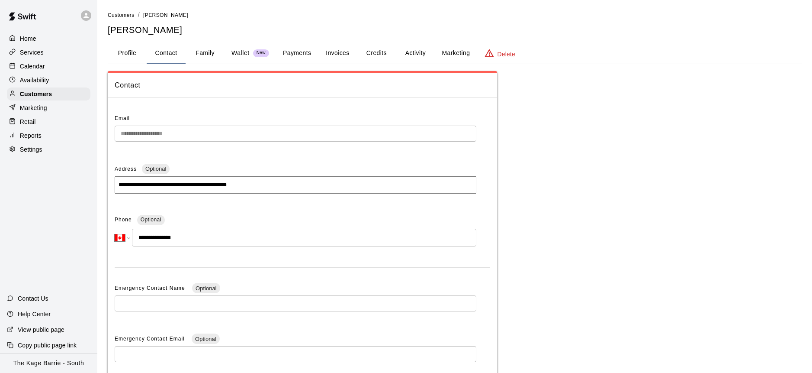
click at [52, 66] on div "Calendar" at bounding box center [49, 66] width 84 height 13
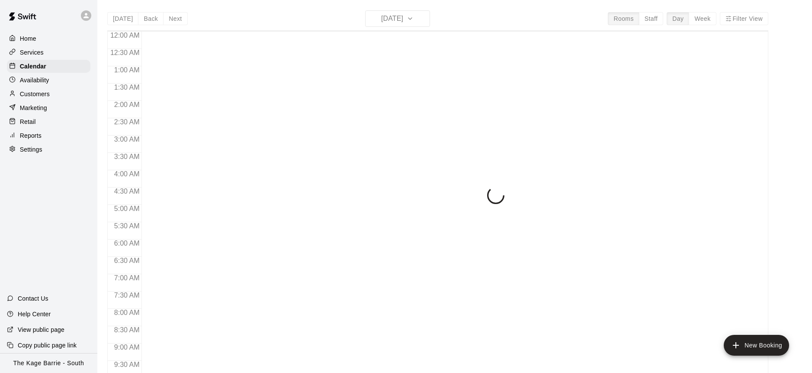
scroll to position [480, 0]
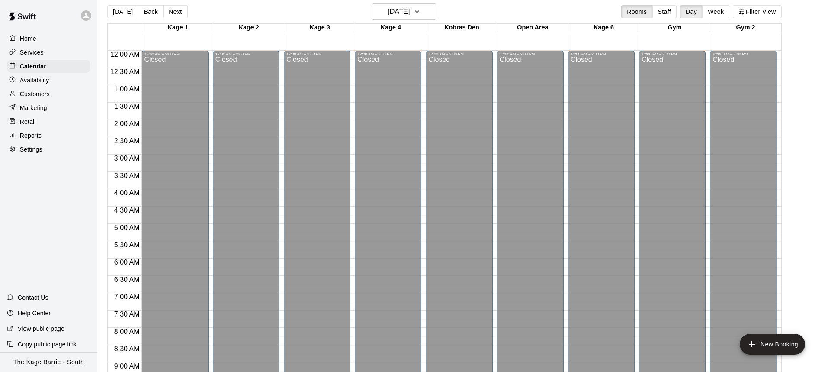
scroll to position [507, 0]
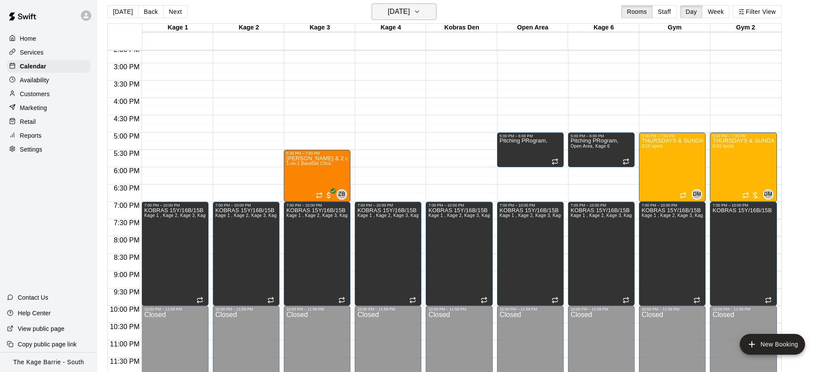
click at [388, 10] on h6 "[DATE]" at bounding box center [399, 12] width 22 height 12
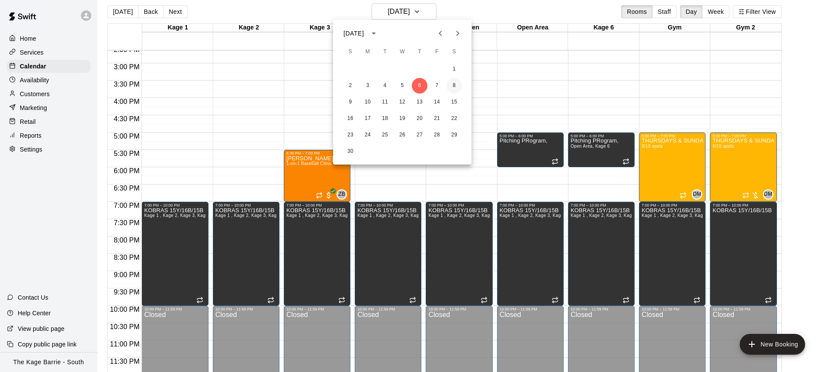
click at [450, 86] on button "8" at bounding box center [455, 86] width 16 height 16
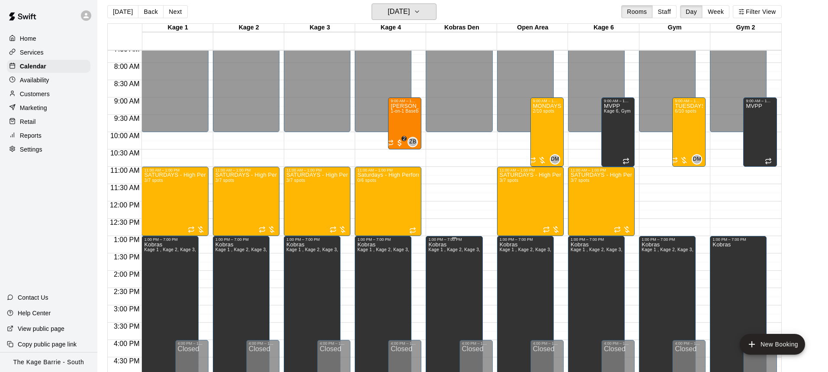
scroll to position [266, 0]
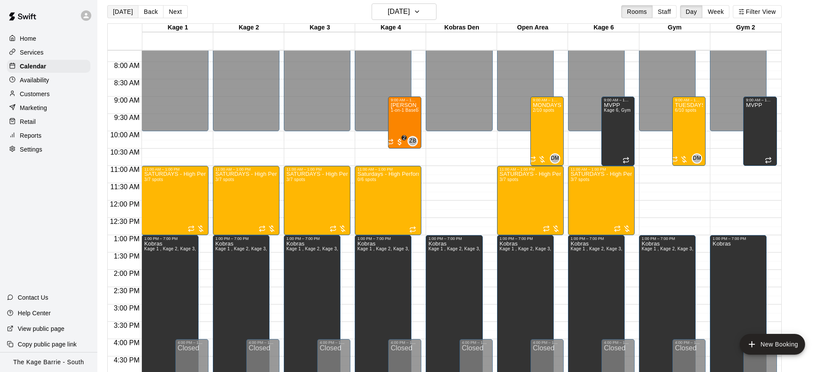
click at [120, 10] on button "[DATE]" at bounding box center [122, 11] width 31 height 13
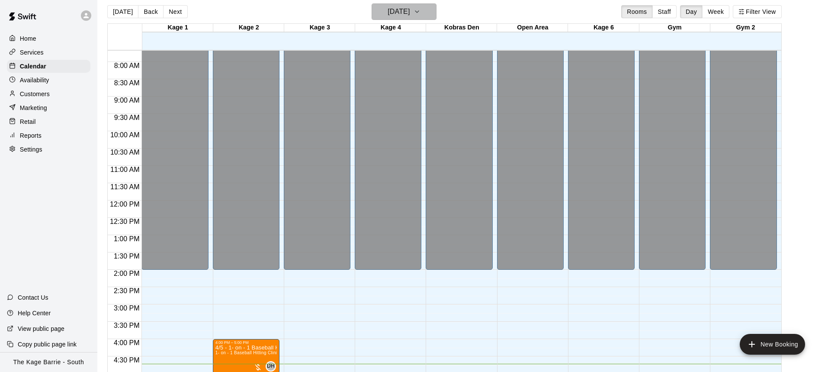
click at [385, 19] on button "[DATE]" at bounding box center [404, 11] width 65 height 16
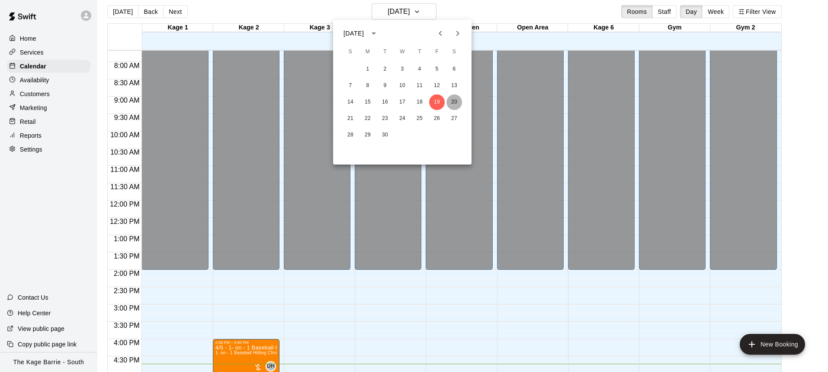
click at [451, 99] on button "20" at bounding box center [455, 102] width 16 height 16
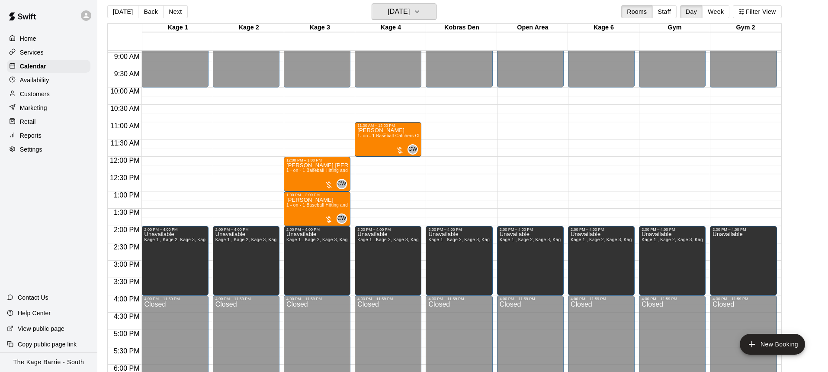
scroll to position [324, 0]
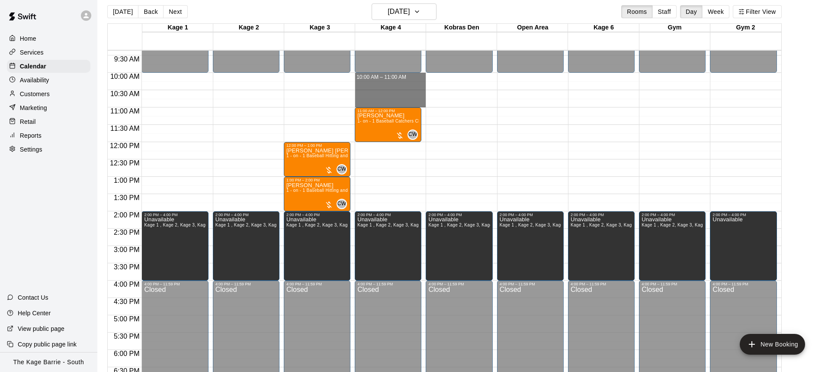
drag, startPoint x: 376, startPoint y: 77, endPoint x: 374, endPoint y: 100, distance: 23.0
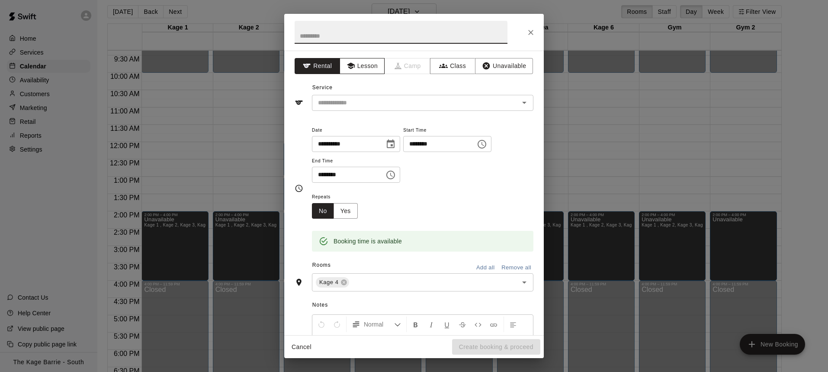
click at [373, 69] on button "Lesson" at bounding box center [362, 66] width 45 height 16
click at [377, 103] on input "text" at bounding box center [410, 102] width 191 height 11
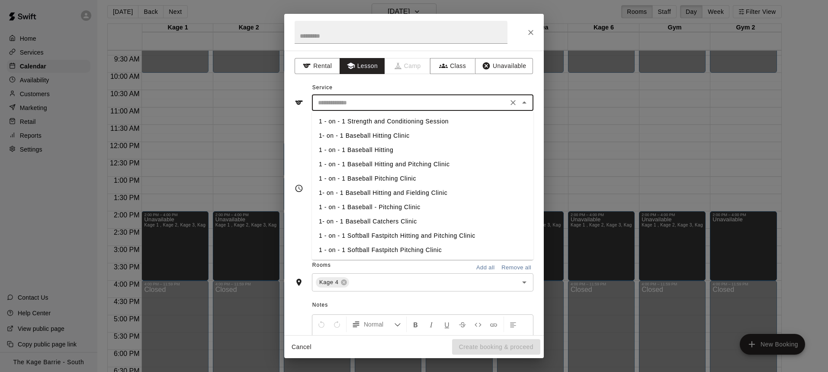
click at [387, 161] on li "1 - on - 1 Baseball Hitting and Pitching Clinic" at bounding box center [423, 164] width 222 height 14
click at [375, 103] on input "**********" at bounding box center [410, 102] width 191 height 11
click at [381, 149] on li "1 - on - 1 Baseball Hitting" at bounding box center [423, 149] width 222 height 14
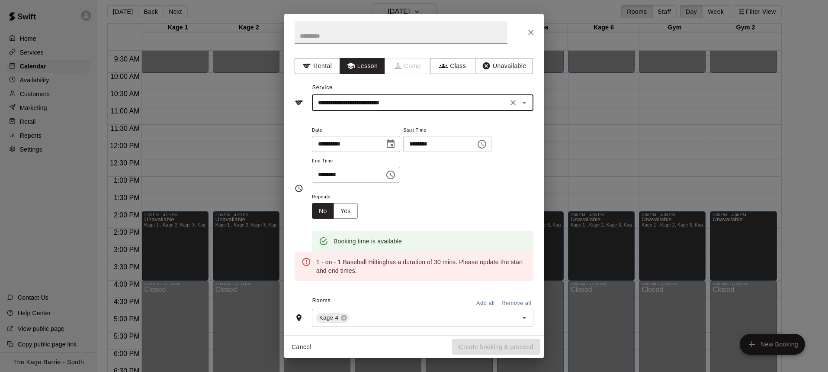
click at [320, 177] on input "********" at bounding box center [345, 175] width 67 height 16
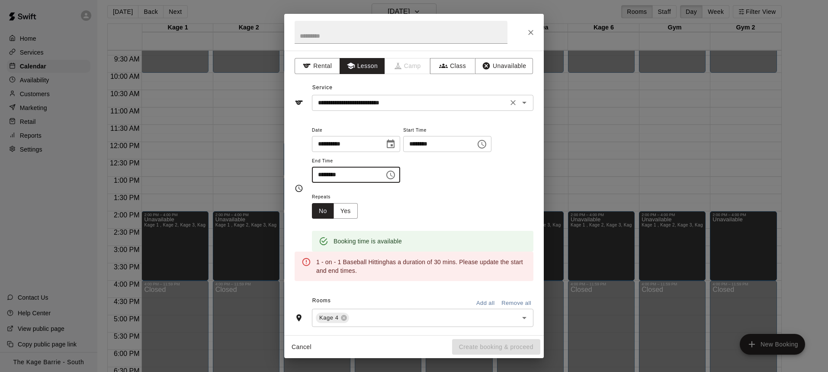
click at [409, 96] on div "**********" at bounding box center [423, 103] width 222 height 16
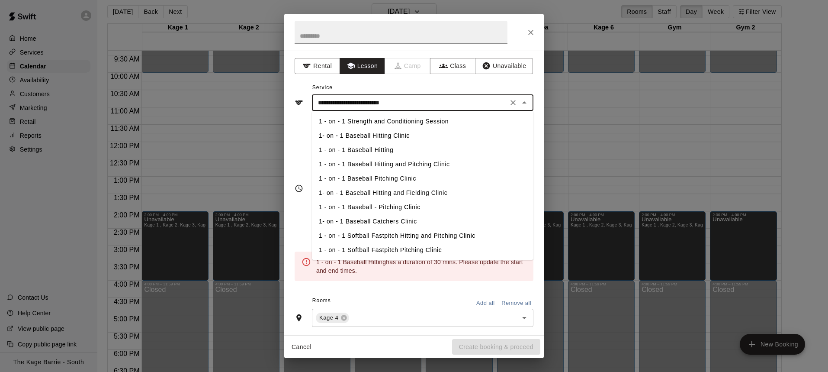
click at [415, 165] on li "1 - on - 1 Baseball Hitting and Pitching Clinic" at bounding box center [423, 164] width 222 height 14
type input "**********"
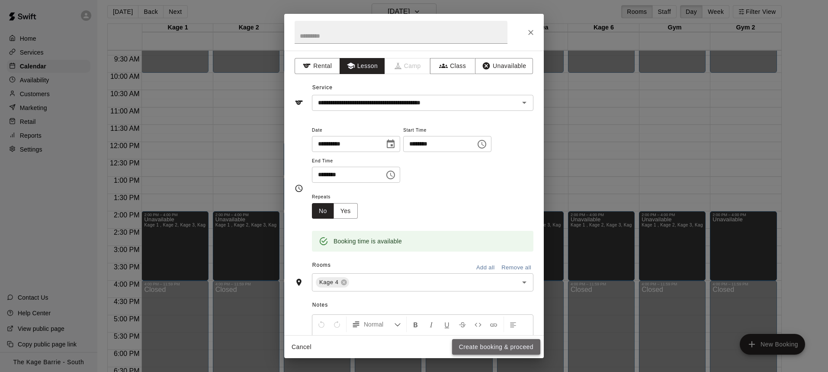
click at [488, 343] on button "Create booking & proceed" at bounding box center [496, 347] width 88 height 16
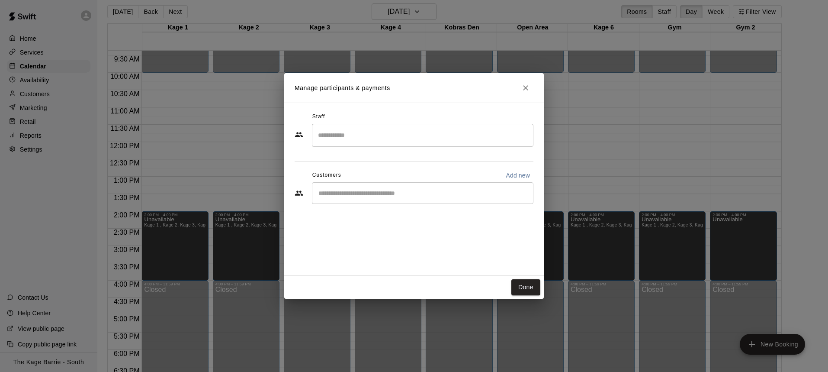
click at [363, 194] on input "Start typing to search customers..." at bounding box center [423, 193] width 214 height 9
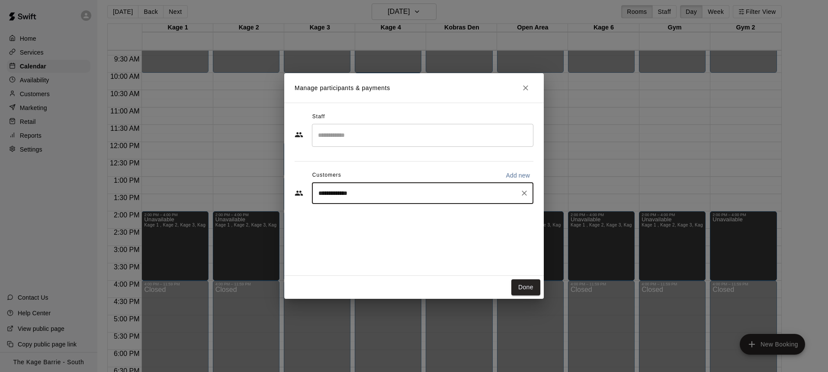
click at [384, 200] on div "**********" at bounding box center [423, 193] width 222 height 22
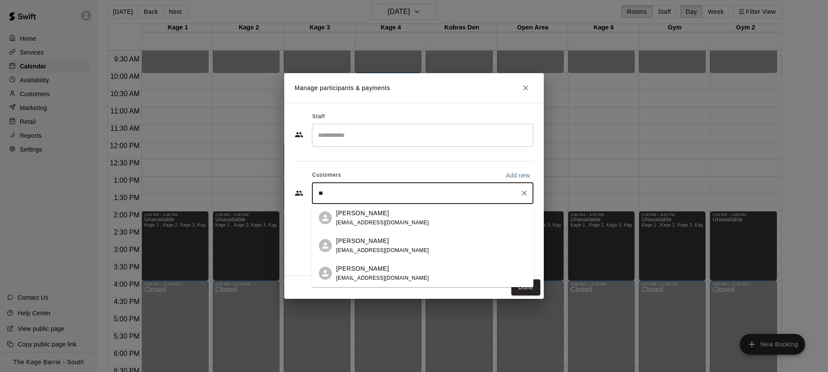
type input "*"
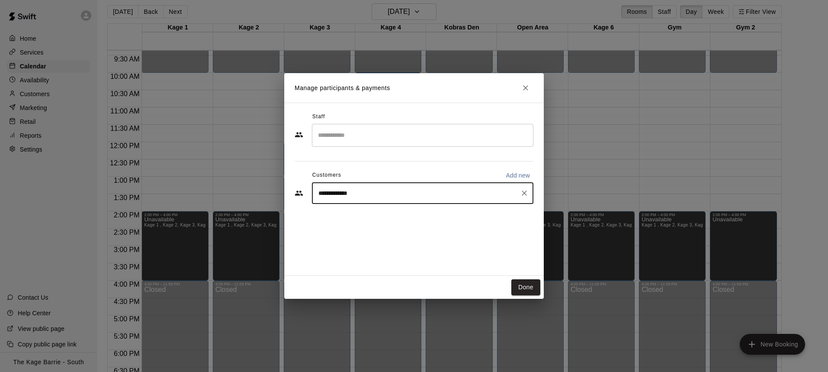
drag, startPoint x: 345, startPoint y: 193, endPoint x: 315, endPoint y: 190, distance: 29.6
click at [316, 190] on input "**********" at bounding box center [416, 193] width 201 height 9
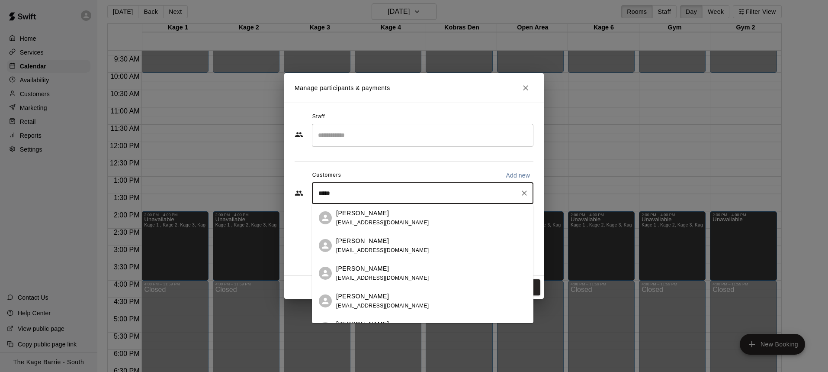
type input "******"
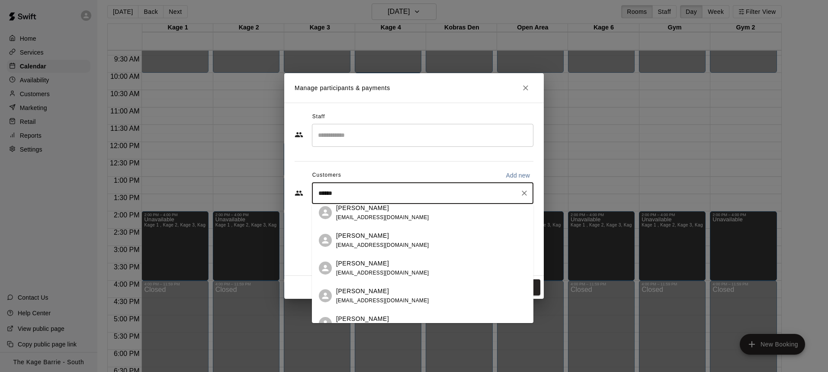
click at [384, 263] on div "Conrad Prince cprince1399@gmail.com Ashley Prince ashleyvioletprince@gmail.com …" at bounding box center [423, 263] width 222 height 119
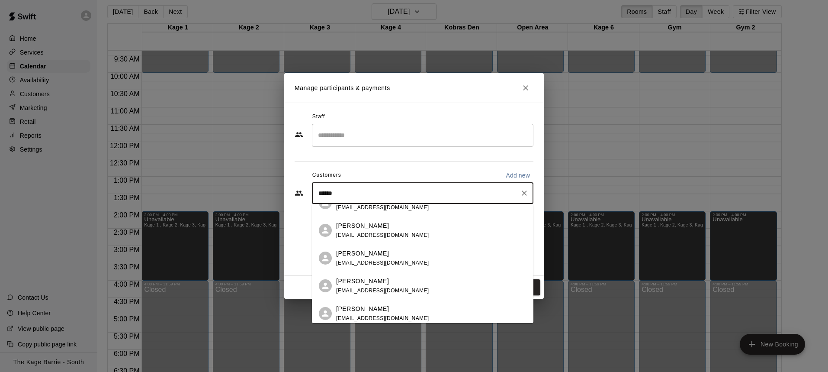
scroll to position [46, 0]
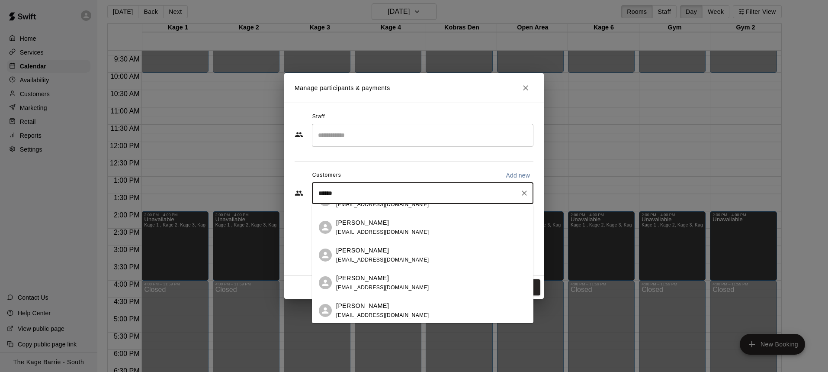
click at [383, 275] on div "[PERSON_NAME]" at bounding box center [382, 277] width 93 height 9
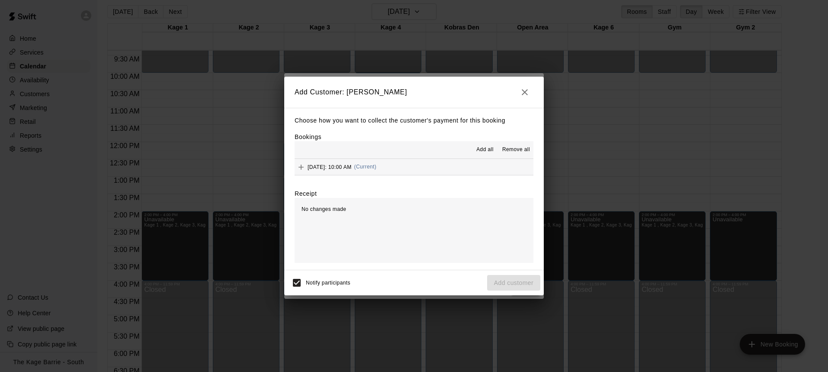
click at [492, 149] on span "Add all" at bounding box center [484, 149] width 17 height 9
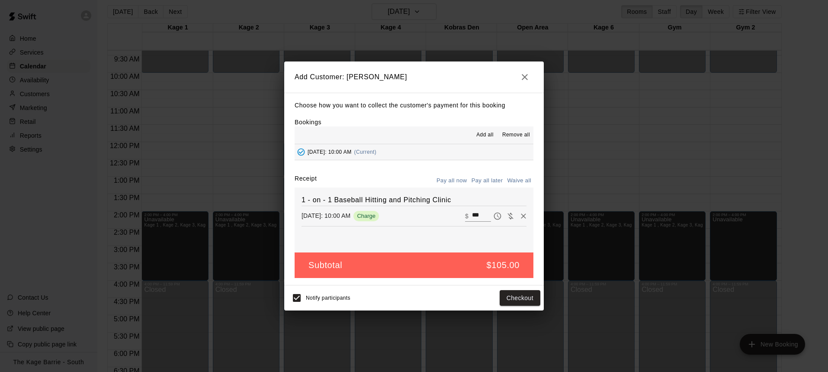
click at [498, 174] on button "Pay all later" at bounding box center [487, 180] width 36 height 13
click at [516, 292] on button "Add customer" at bounding box center [513, 298] width 53 height 16
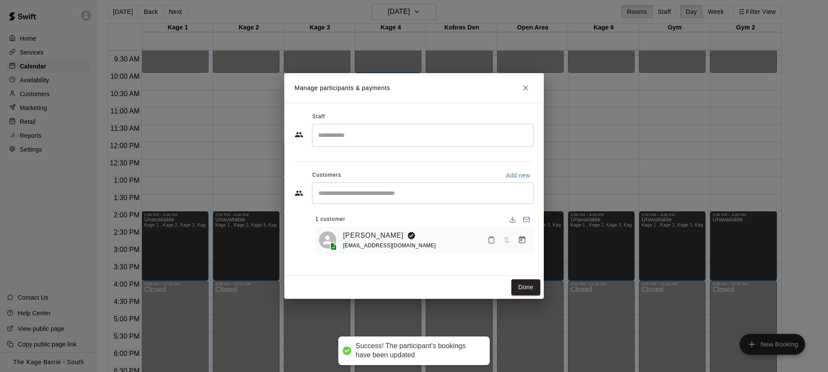
click at [434, 143] on div "​" at bounding box center [423, 135] width 222 height 23
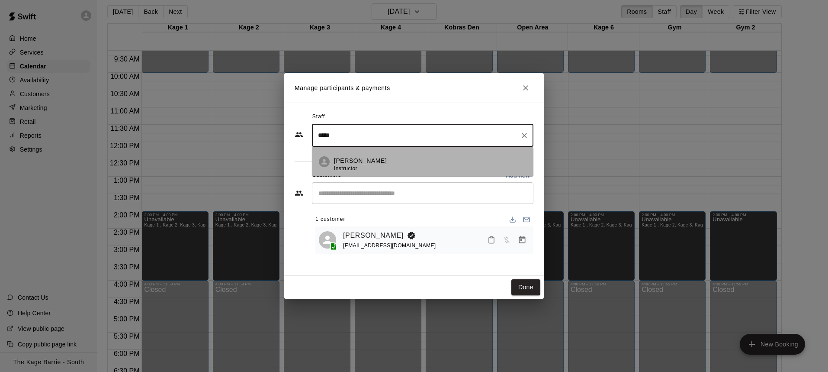
click at [392, 160] on div "Cole White Instructor" at bounding box center [430, 164] width 193 height 17
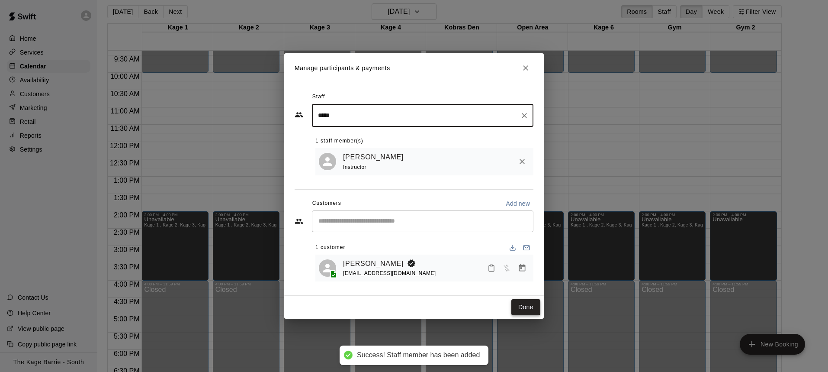
type input "****"
click at [521, 305] on button "Done" at bounding box center [525, 307] width 29 height 16
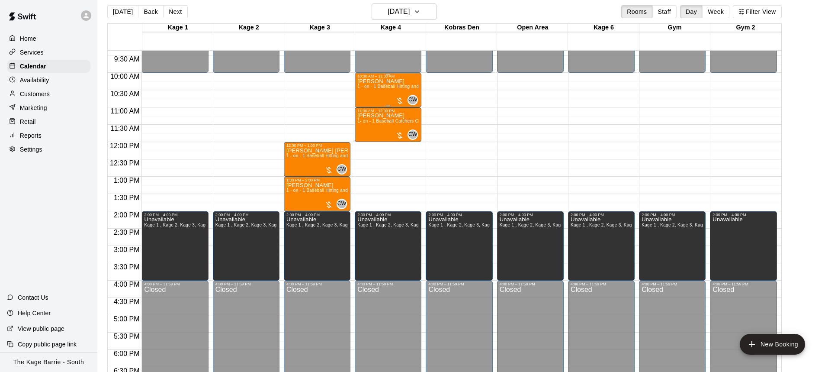
click at [380, 87] on span "1 - on - 1 Baseball Hitting and Pitching Clinic" at bounding box center [403, 86] width 92 height 5
click at [367, 87] on button "edit" at bounding box center [366, 92] width 17 height 17
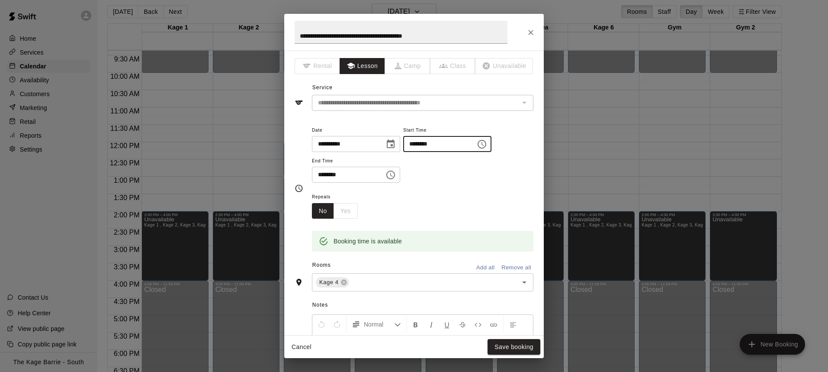
click at [424, 144] on input "********" at bounding box center [436, 144] width 67 height 16
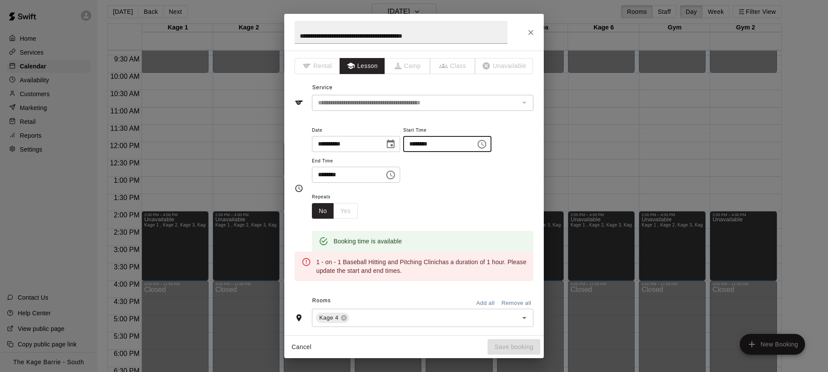
type input "********"
click at [535, 34] on button "Close" at bounding box center [531, 33] width 16 height 16
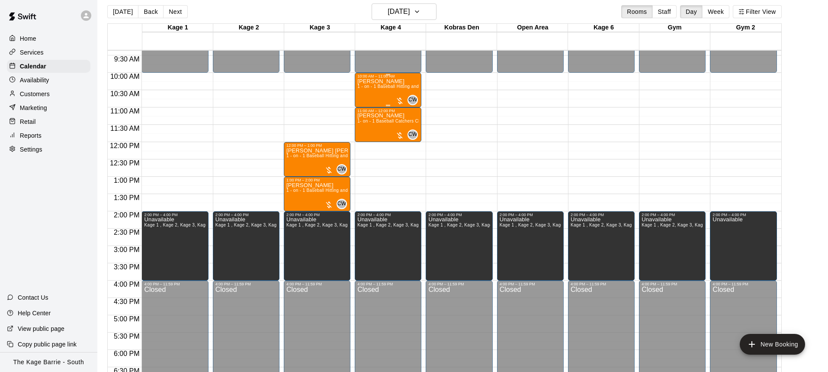
click at [400, 80] on div "Malcolm Prince 1 - on - 1 Baseball Hitting and Pitching Clinic" at bounding box center [387, 264] width 61 height 372
click at [363, 126] on icon "delete" at bounding box center [366, 128] width 10 height 10
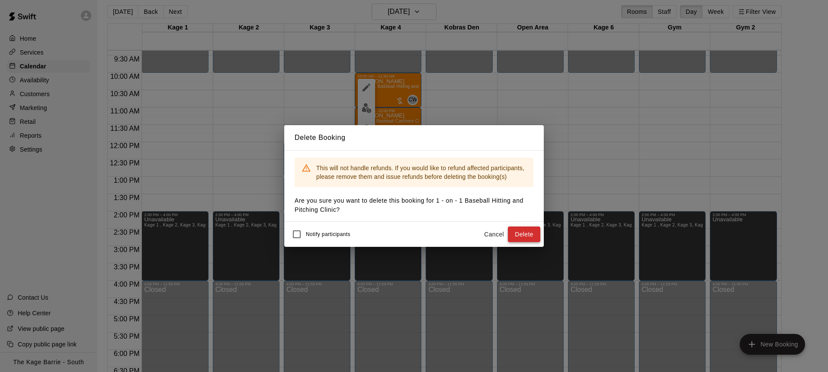
click at [520, 233] on button "Delete" at bounding box center [524, 234] width 32 height 16
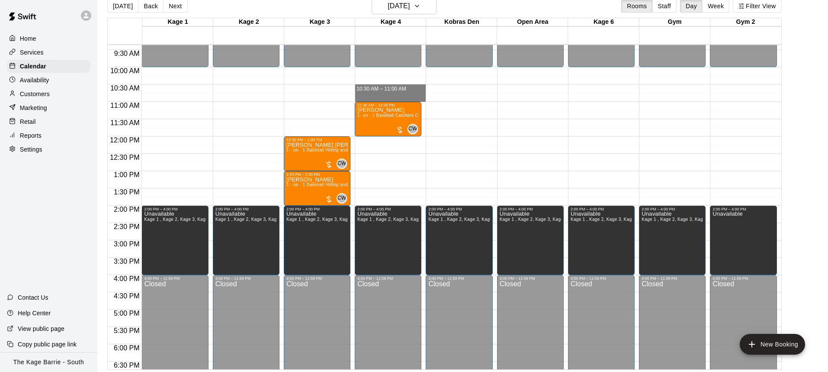
drag, startPoint x: 386, startPoint y: 94, endPoint x: 386, endPoint y: 99, distance: 4.8
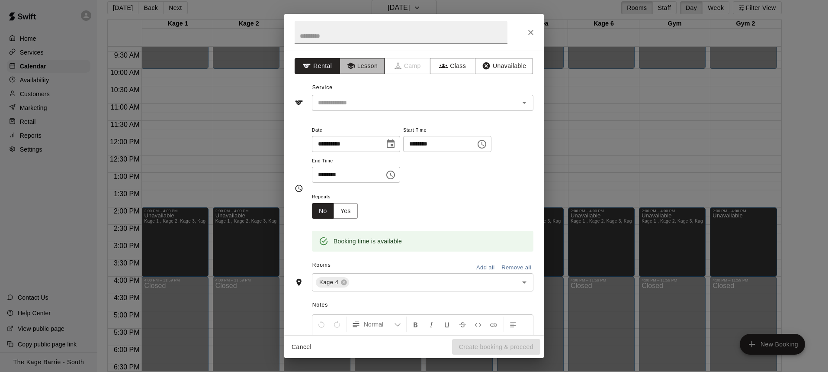
click at [361, 70] on button "Lesson" at bounding box center [362, 66] width 45 height 16
click at [361, 96] on div "​" at bounding box center [423, 103] width 222 height 16
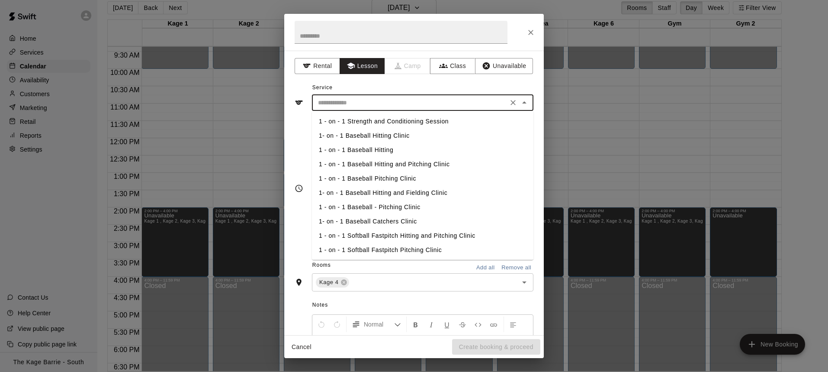
click at [378, 148] on li "1 - on - 1 Baseball Hitting" at bounding box center [423, 150] width 222 height 14
type input "**********"
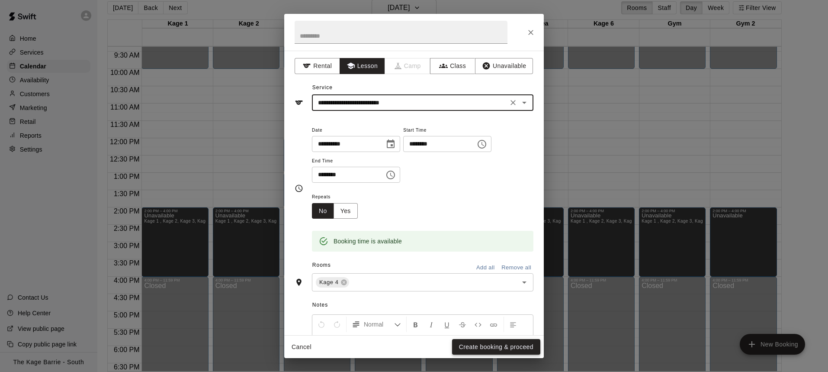
click at [493, 348] on button "Create booking & proceed" at bounding box center [496, 347] width 88 height 16
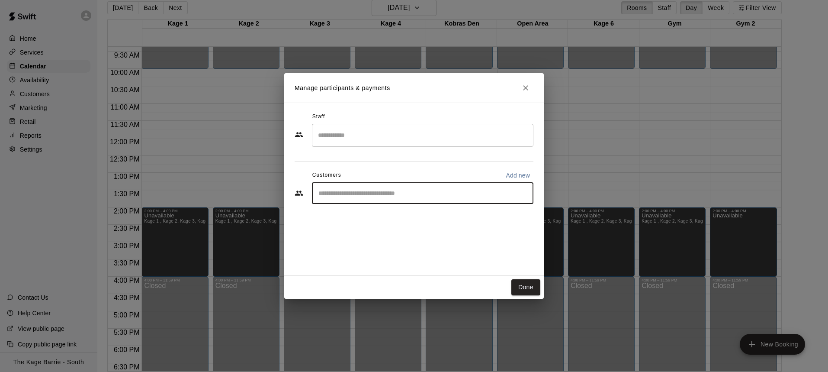
click at [369, 195] on input "Start typing to search customers..." at bounding box center [423, 193] width 214 height 9
type input "******"
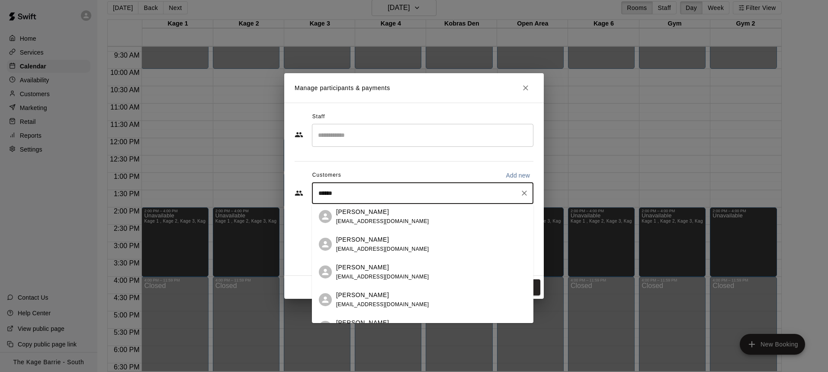
scroll to position [58, 0]
click at [382, 266] on div "[PERSON_NAME]" at bounding box center [382, 266] width 93 height 9
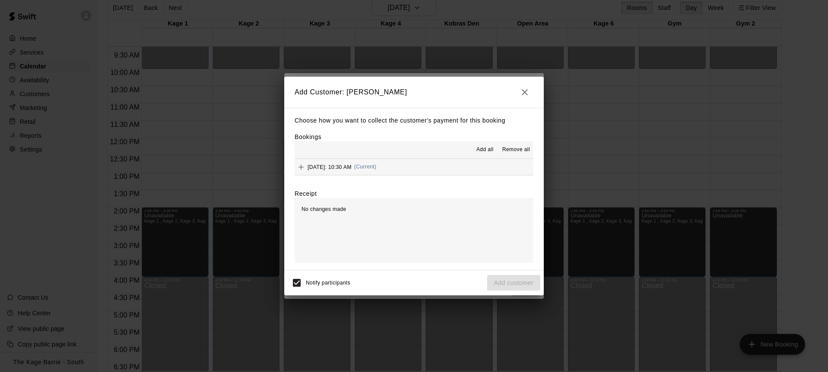
click at [482, 151] on span "Add all" at bounding box center [484, 149] width 17 height 9
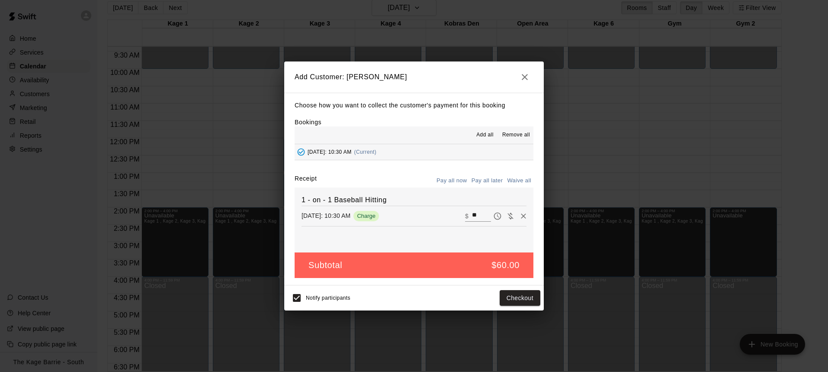
click at [490, 179] on button "Pay all later" at bounding box center [487, 180] width 36 height 13
click at [515, 297] on button "Add customer" at bounding box center [513, 298] width 53 height 16
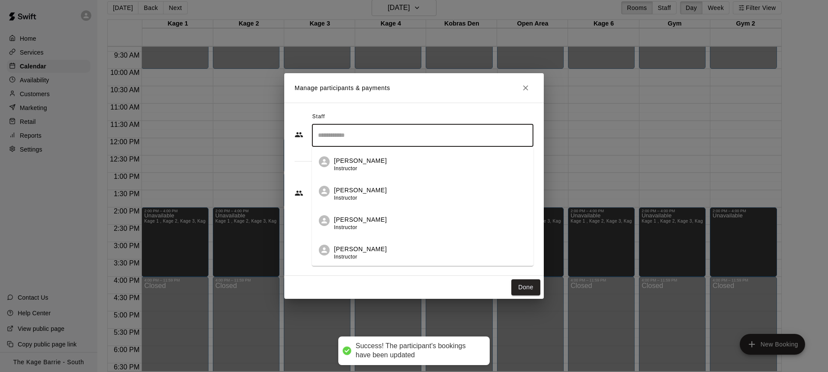
click at [379, 138] on input "Search staff" at bounding box center [423, 135] width 214 height 15
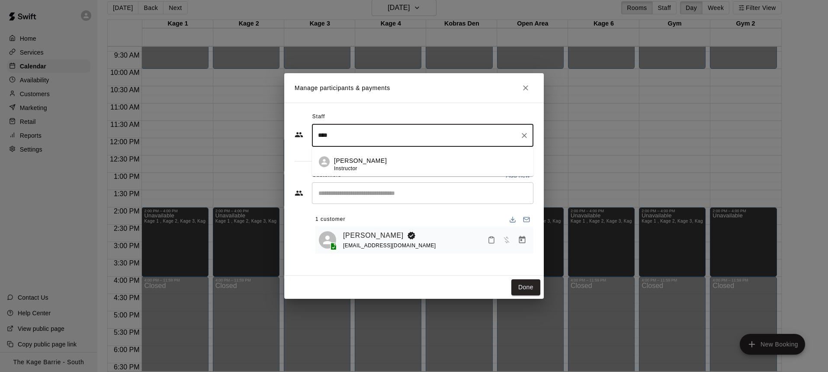
click at [364, 159] on p "Cole White" at bounding box center [360, 160] width 53 height 9
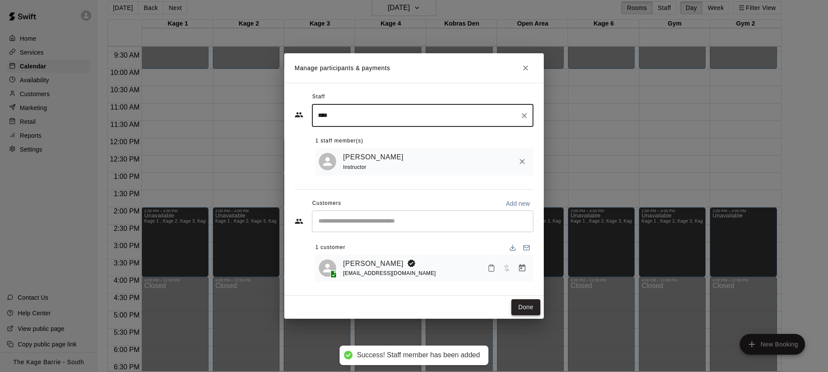
type input "****"
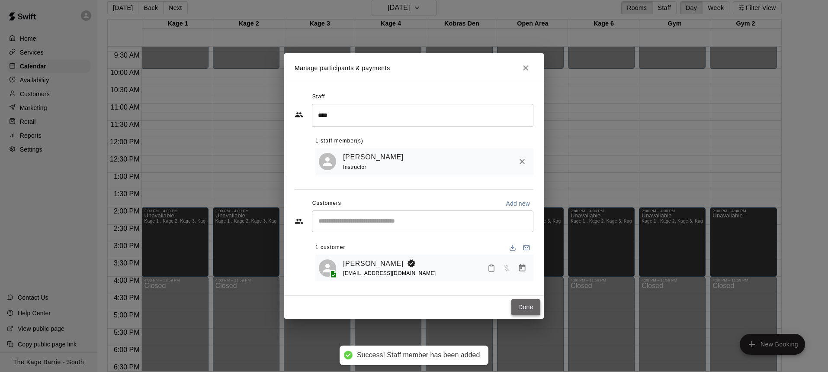
click at [530, 305] on button "Done" at bounding box center [525, 307] width 29 height 16
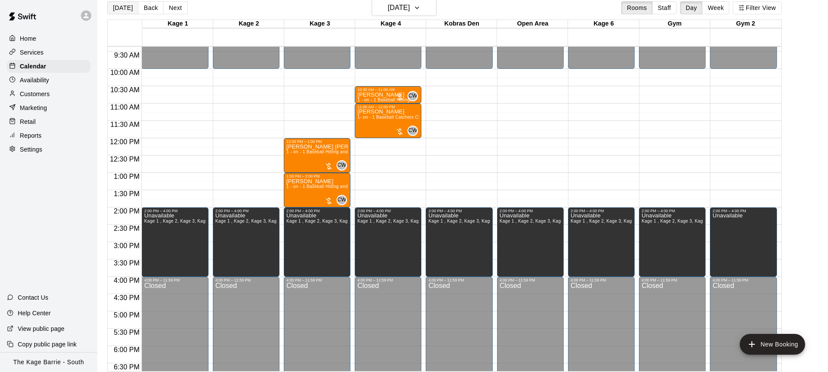
click at [116, 11] on button "[DATE]" at bounding box center [122, 7] width 31 height 13
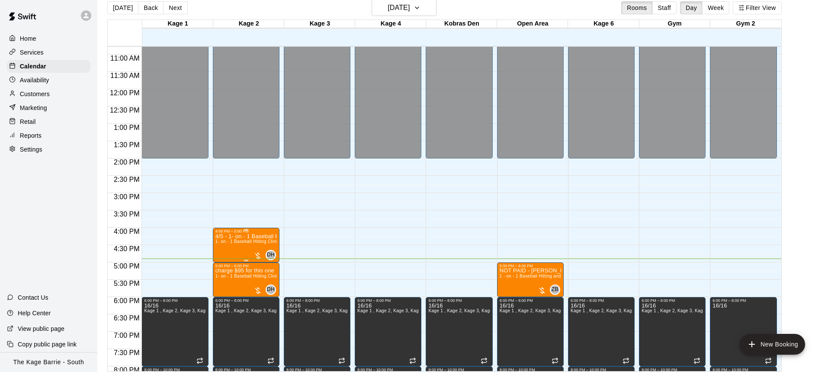
scroll to position [372, 0]
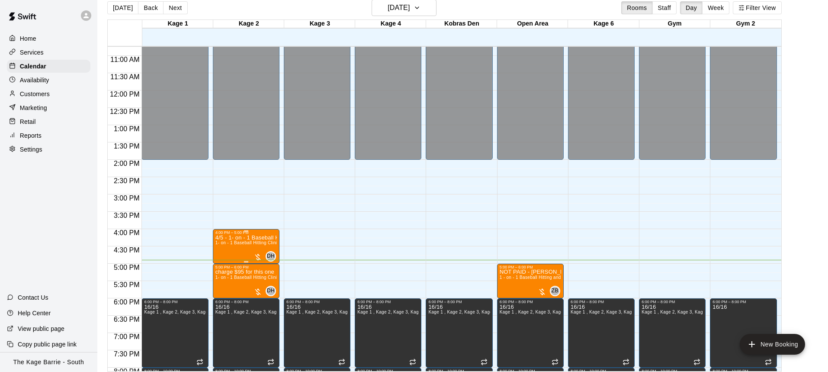
click at [226, 259] on img "edit" at bounding box center [224, 264] width 10 height 10
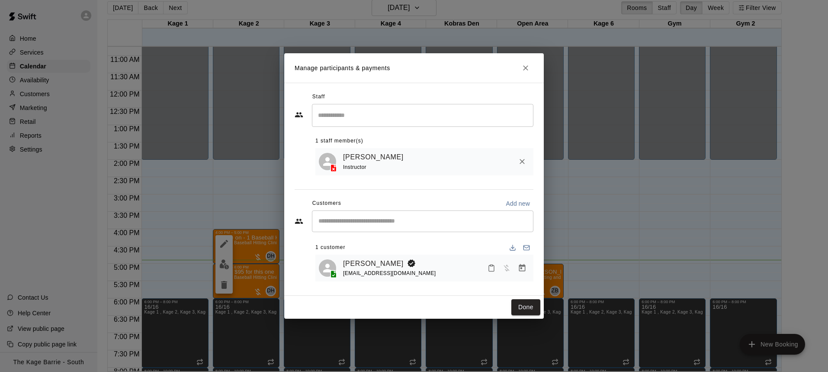
click at [529, 68] on icon "Close" at bounding box center [525, 68] width 9 height 9
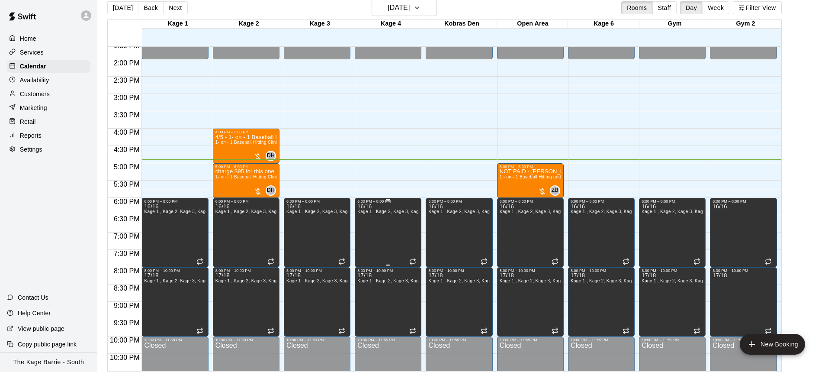
scroll to position [507, 0]
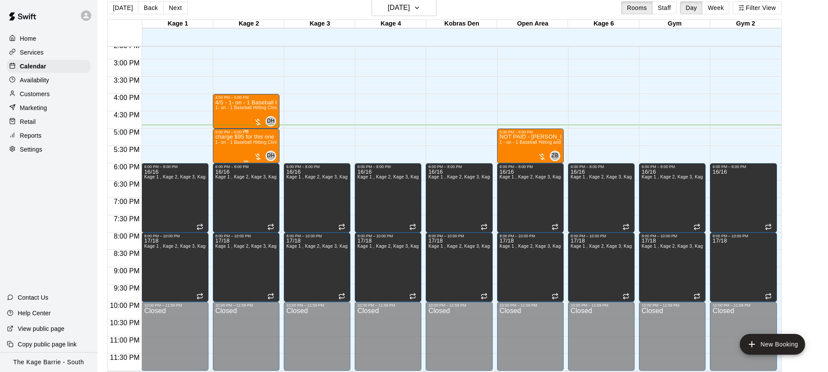
click at [237, 144] on span "1- on - 1 Baseball Hitting Clinic" at bounding box center [247, 142] width 64 height 5
click at [224, 166] on img "edit" at bounding box center [224, 169] width 10 height 10
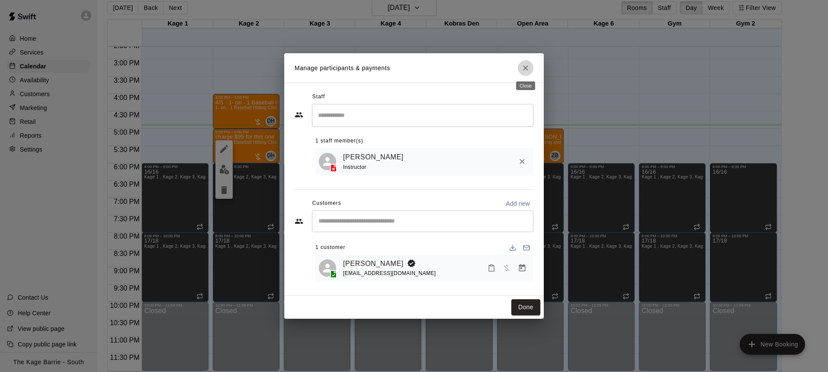
click at [529, 71] on icon "Close" at bounding box center [525, 68] width 9 height 9
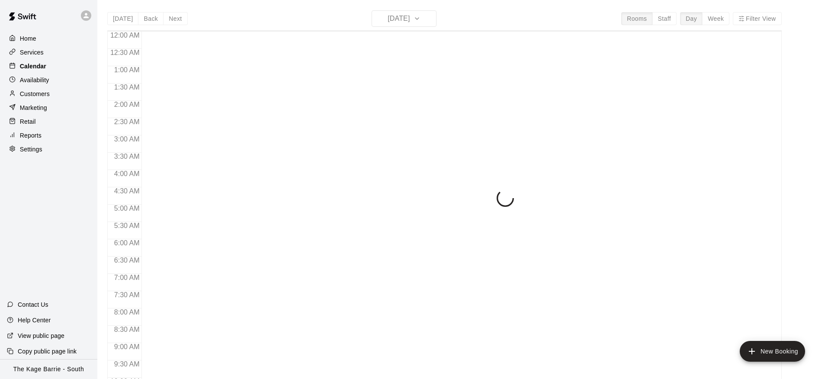
scroll to position [473, 0]
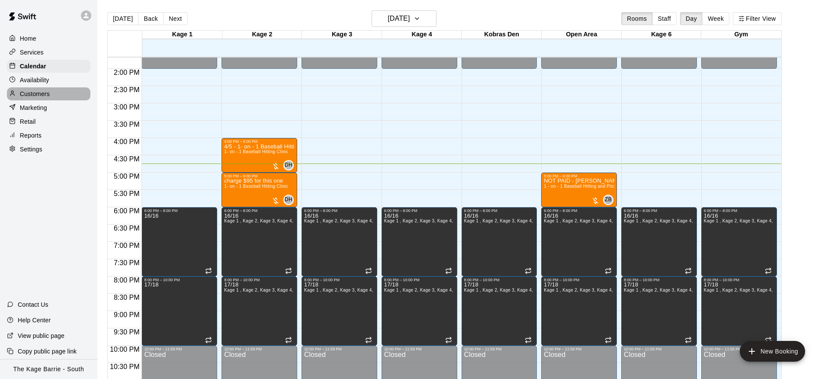
click at [46, 91] on p "Customers" at bounding box center [35, 94] width 30 height 9
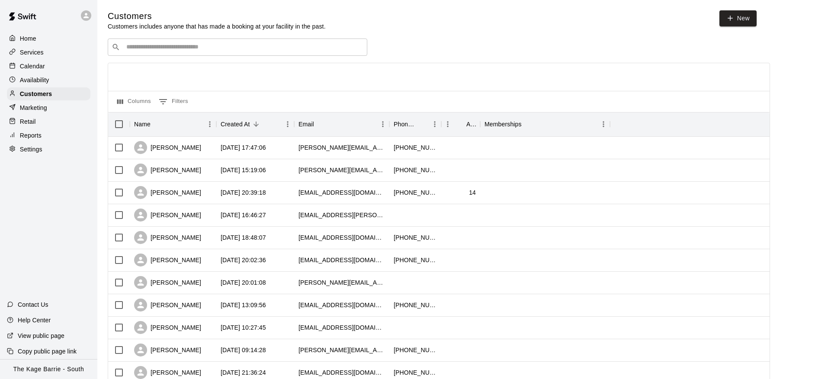
click at [161, 46] on input "Search customers by name or email" at bounding box center [244, 47] width 240 height 9
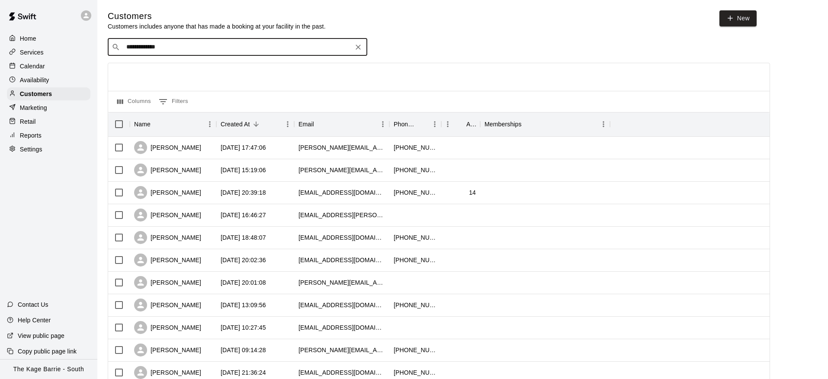
scroll to position [2, 0]
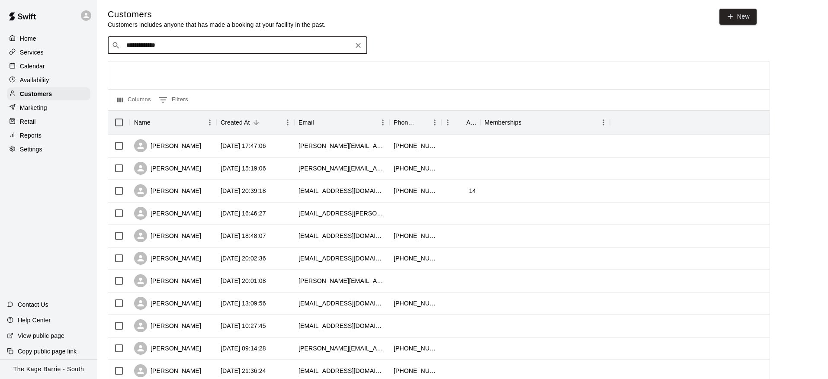
drag, startPoint x: 152, startPoint y: 48, endPoint x: 94, endPoint y: 44, distance: 58.5
click at [94, 44] on div "**********" at bounding box center [414, 371] width 828 height 747
type input "******"
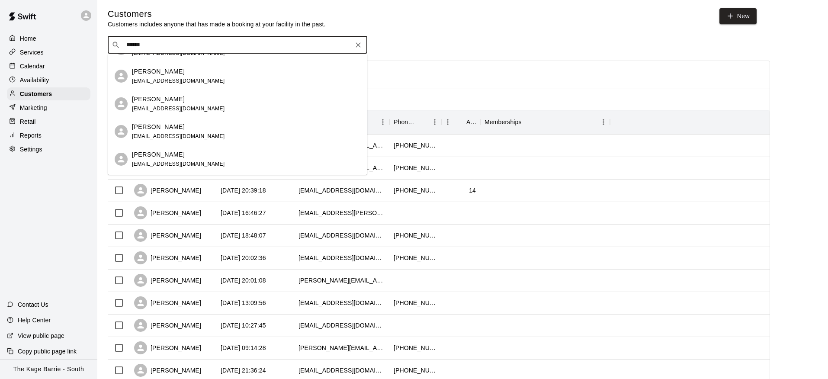
scroll to position [77, 0]
click at [301, 104] on div "[PERSON_NAME] [EMAIL_ADDRESS][DOMAIN_NAME] [PERSON_NAME] [EMAIL_ADDRESS][DOMAIN…" at bounding box center [238, 114] width 260 height 121
click at [301, 104] on div "[PERSON_NAME] [EMAIL_ADDRESS][DOMAIN_NAME]" at bounding box center [246, 102] width 228 height 19
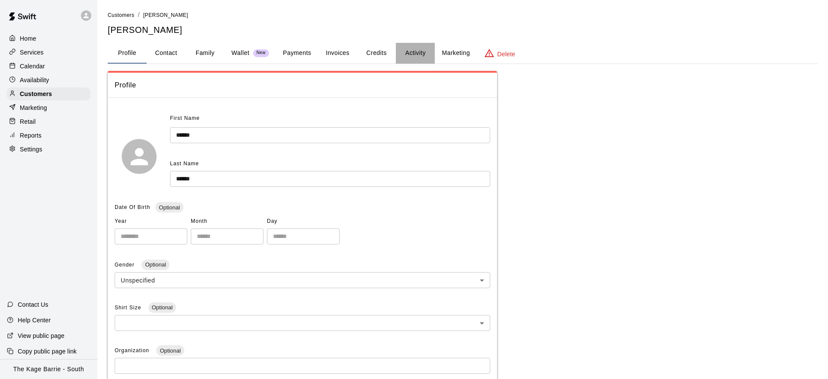
click at [414, 60] on button "Activity" at bounding box center [415, 53] width 39 height 21
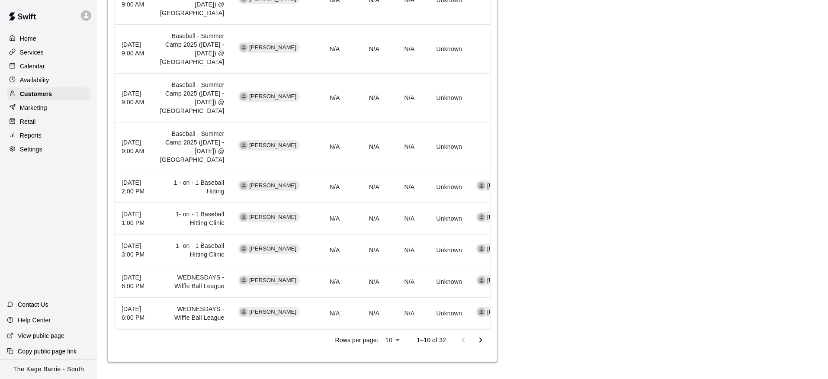
scroll to position [411, 0]
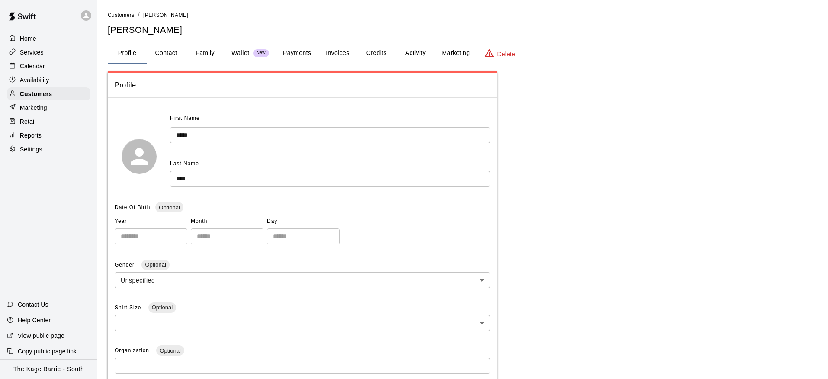
click at [49, 66] on div "Calendar" at bounding box center [49, 66] width 84 height 13
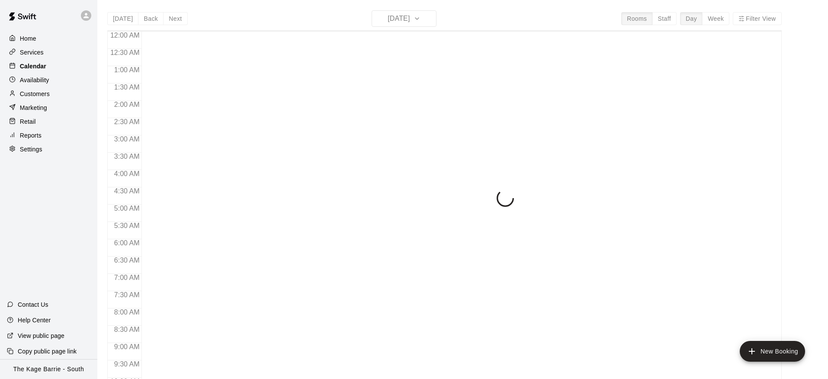
scroll to position [473, 0]
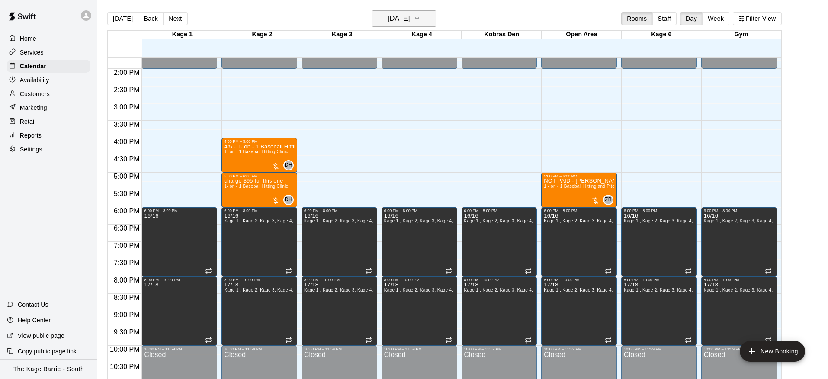
click at [393, 19] on h6 "[DATE]" at bounding box center [399, 19] width 22 height 12
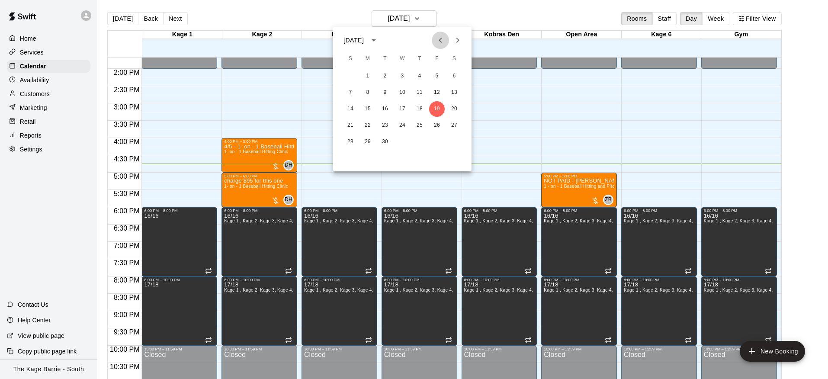
click at [438, 40] on icon "Previous month" at bounding box center [440, 40] width 10 height 10
click at [441, 39] on icon "Previous month" at bounding box center [440, 40] width 10 height 10
click at [349, 80] on button "1" at bounding box center [351, 76] width 16 height 16
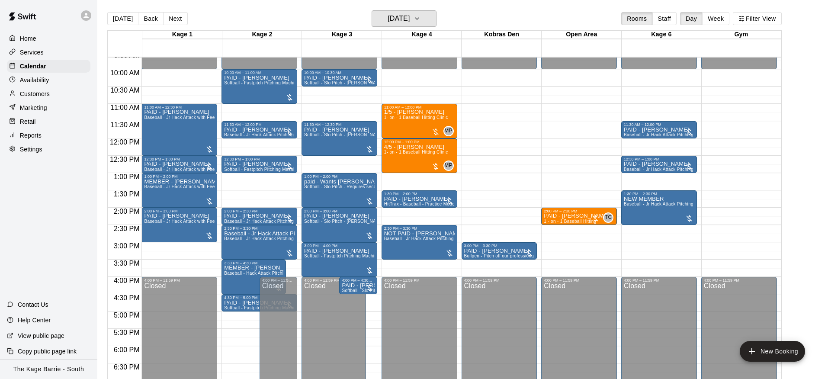
scroll to position [347, 0]
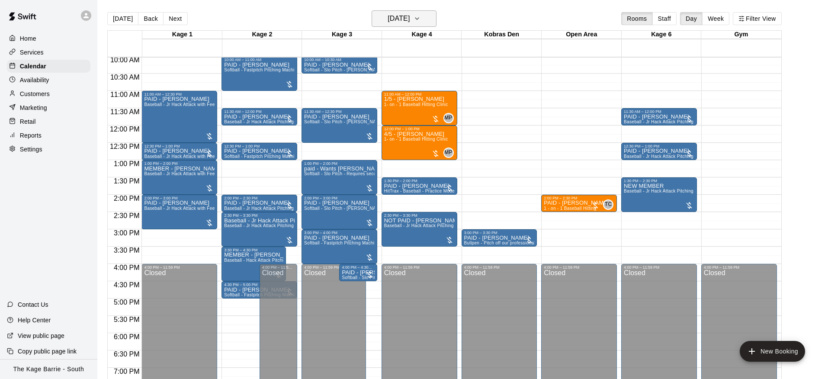
click at [388, 15] on h6 "[DATE]" at bounding box center [399, 19] width 22 height 12
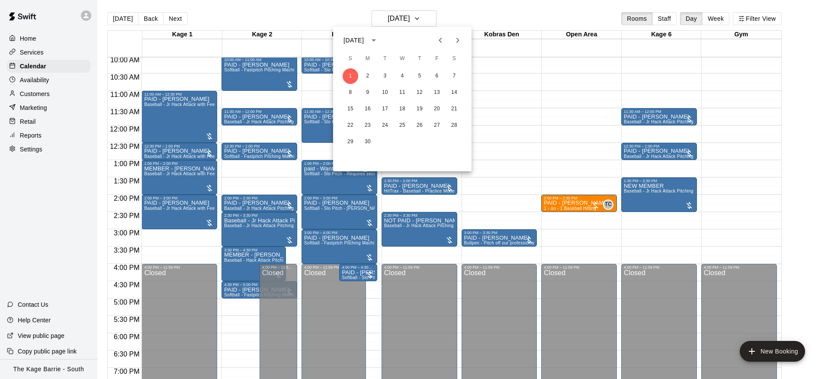
click at [436, 43] on icon "Previous month" at bounding box center [440, 40] width 10 height 10
click at [450, 123] on button "24" at bounding box center [455, 126] width 16 height 16
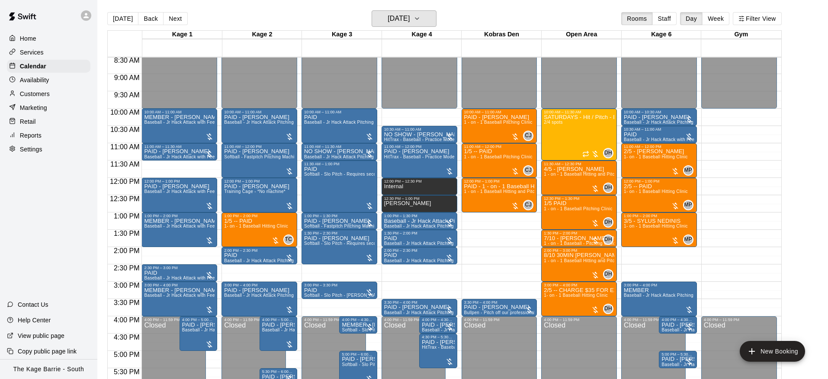
scroll to position [296, 0]
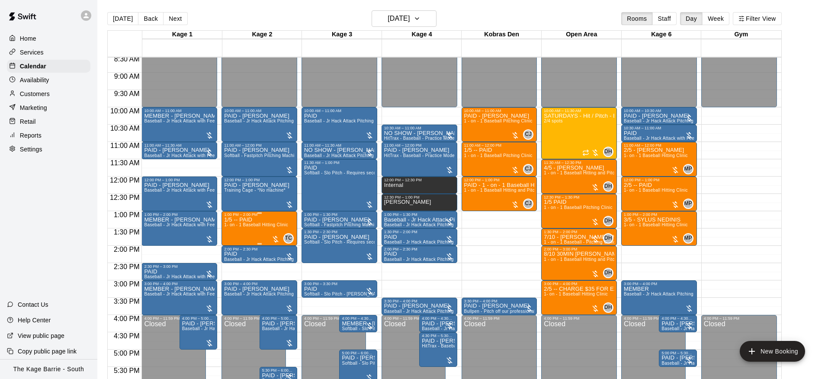
click at [236, 248] on img "edit" at bounding box center [233, 246] width 10 height 10
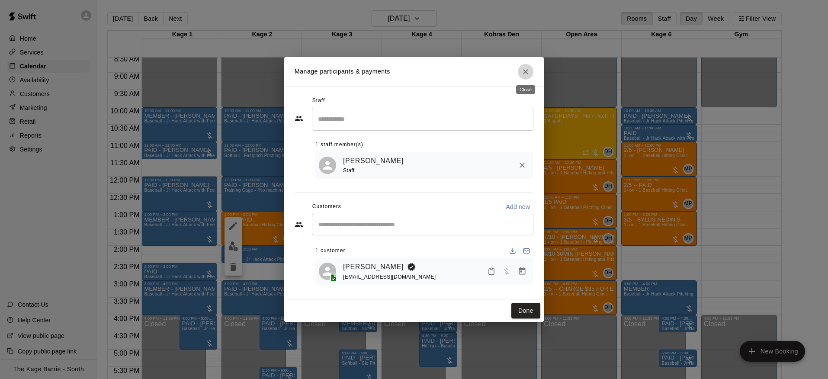
drag, startPoint x: 528, startPoint y: 73, endPoint x: 513, endPoint y: 76, distance: 15.4
click at [528, 73] on icon "Close" at bounding box center [525, 72] width 9 height 9
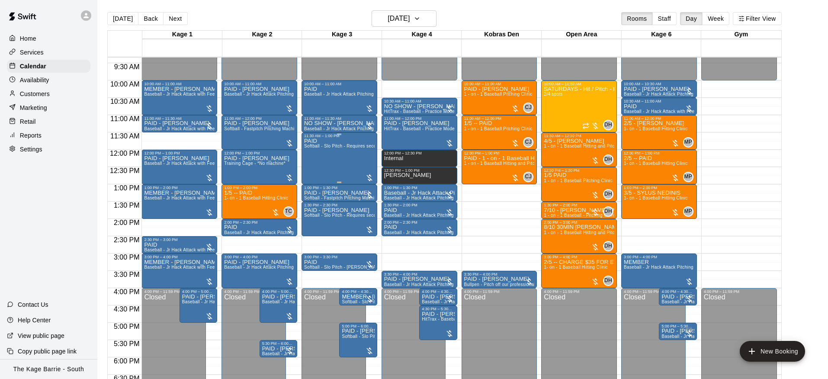
click at [328, 148] on div "PAID Softball - Slo Pitch - Requires second person to feed machine" at bounding box center [339, 327] width 71 height 379
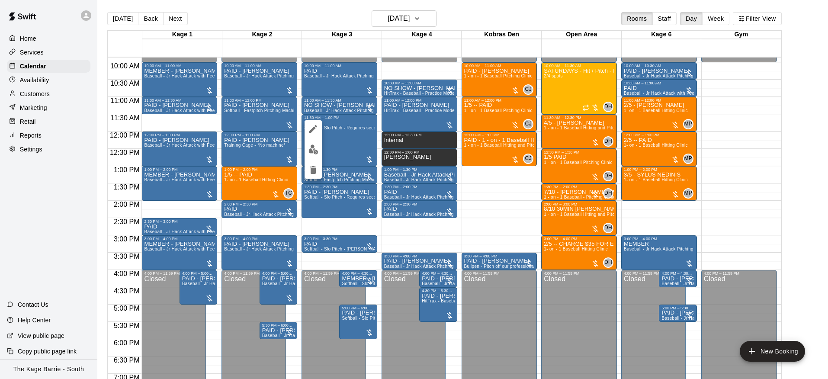
click at [278, 157] on div at bounding box center [414, 189] width 828 height 379
